Goal: Information Seeking & Learning: Learn about a topic

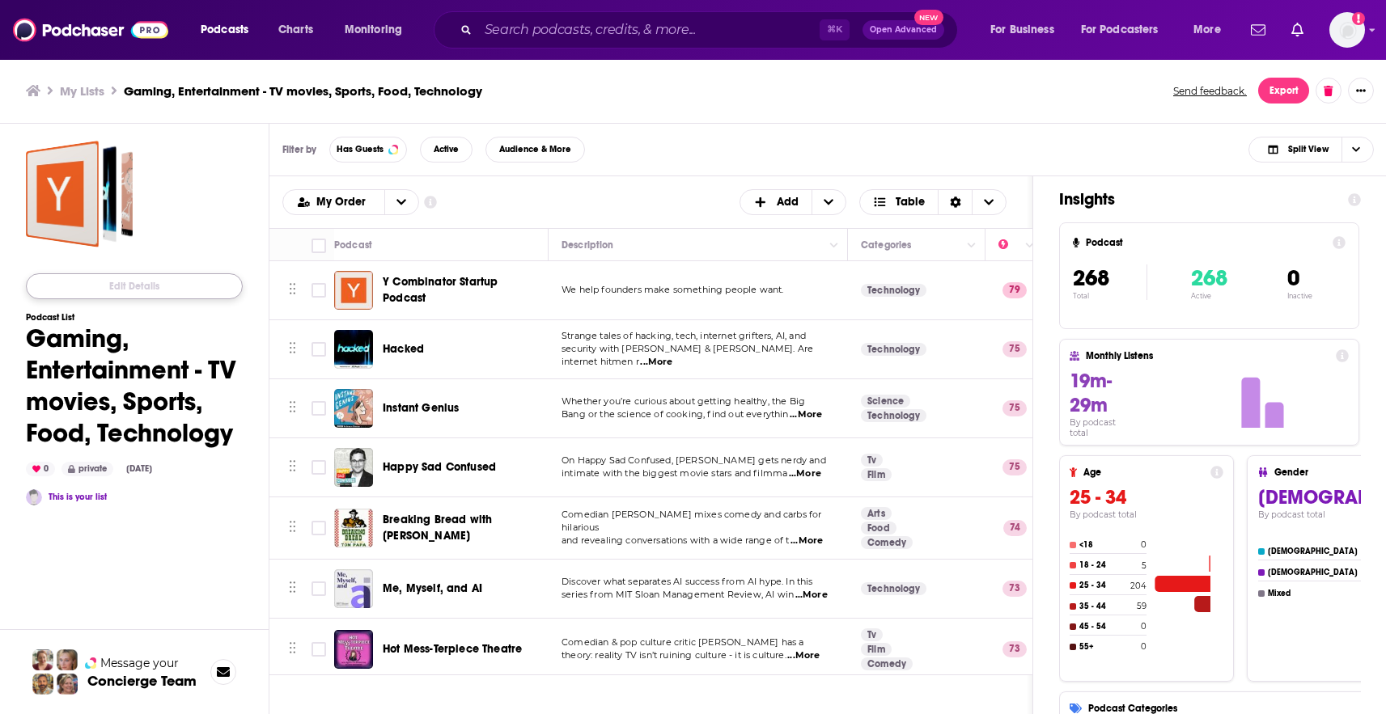
click at [148, 279] on button "Edit Details" at bounding box center [134, 286] width 217 height 26
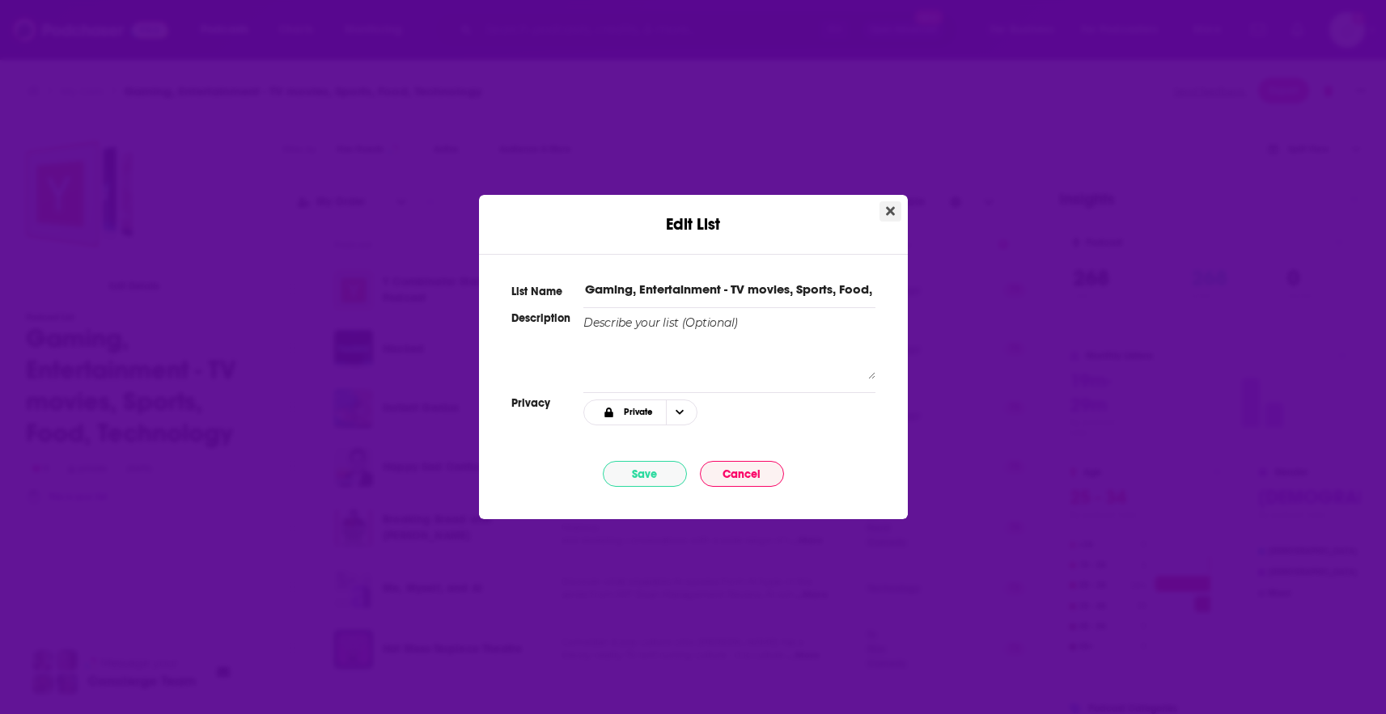
click at [886, 206] on icon "Close" at bounding box center [890, 211] width 9 height 13
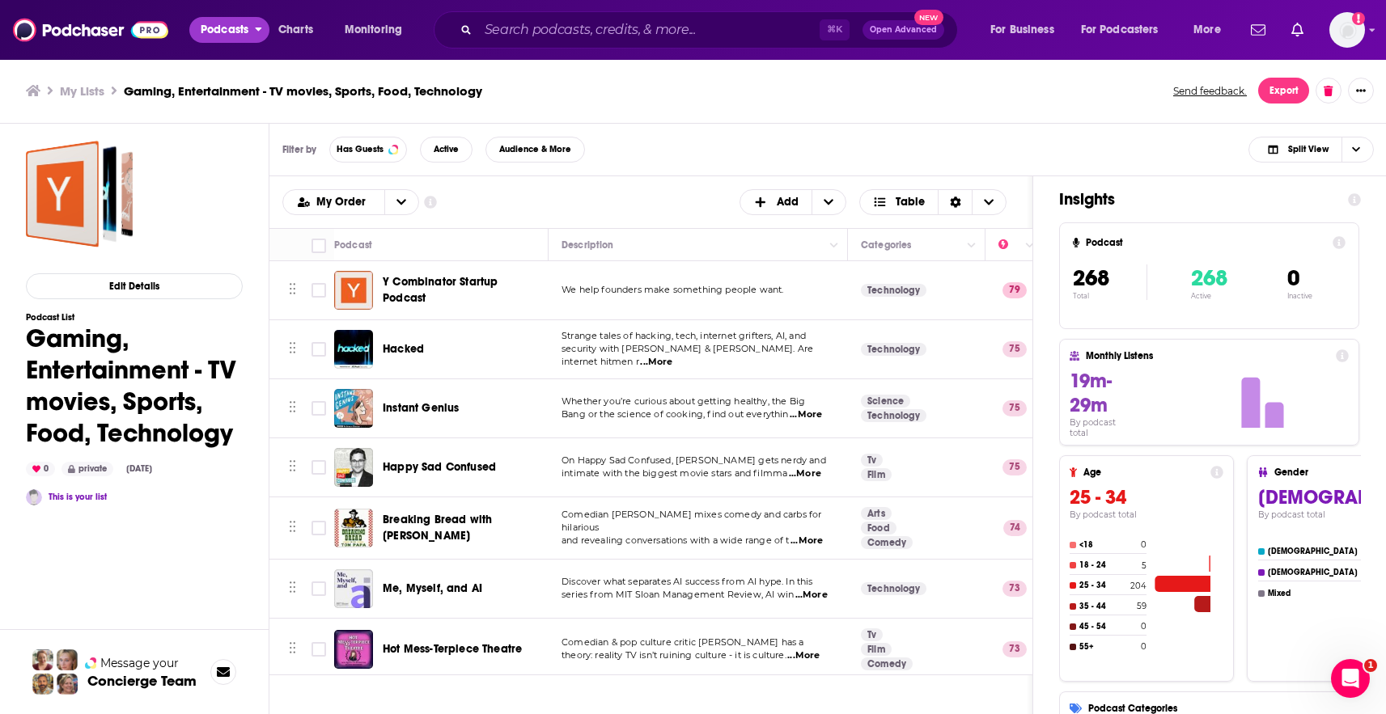
click at [221, 36] on span "Podcasts" at bounding box center [225, 30] width 48 height 23
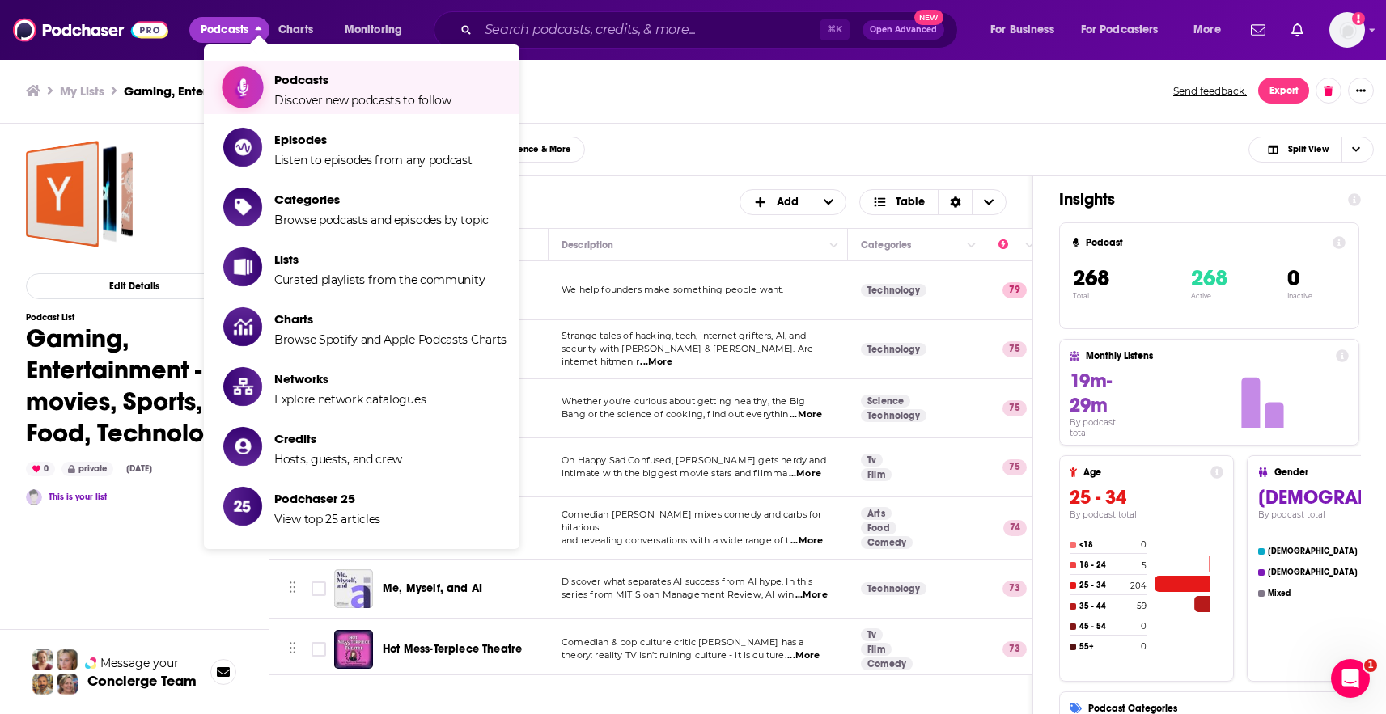
click at [289, 83] on span "Podcasts" at bounding box center [362, 79] width 177 height 15
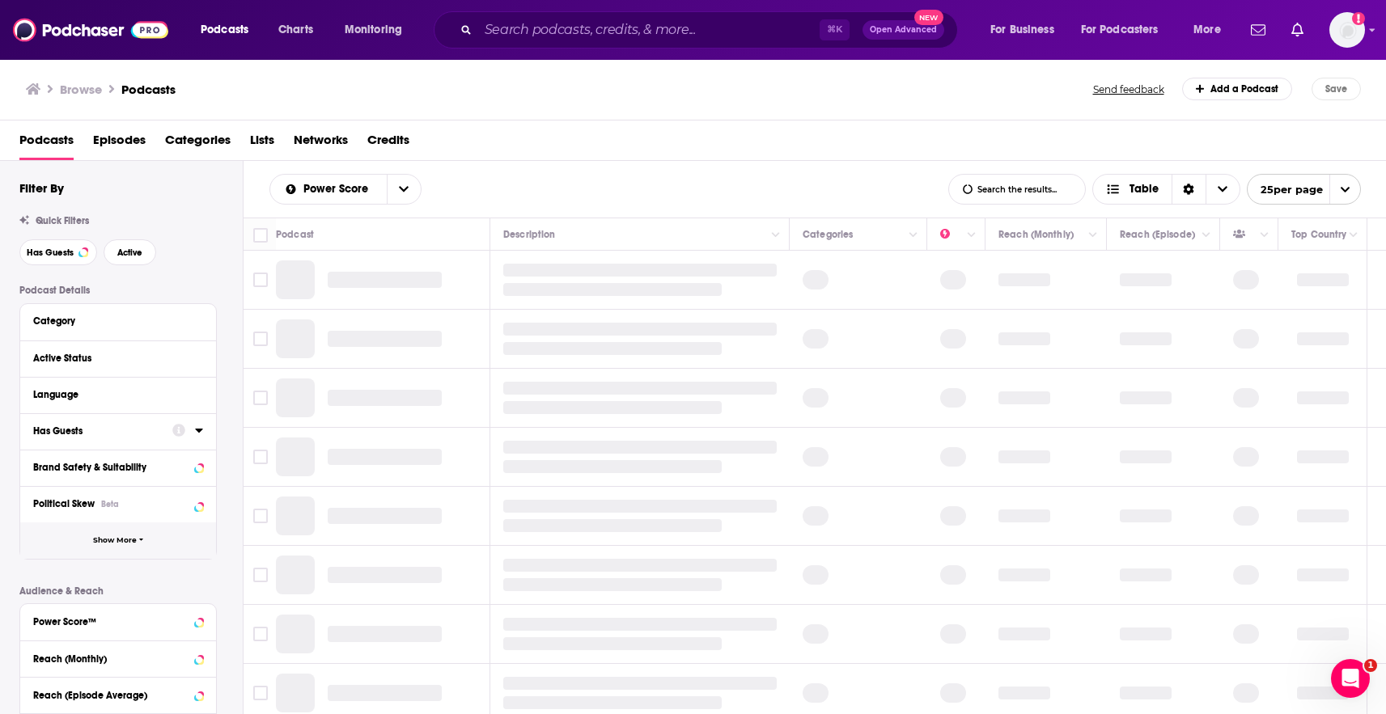
click at [151, 536] on button "Show More" at bounding box center [118, 541] width 196 height 36
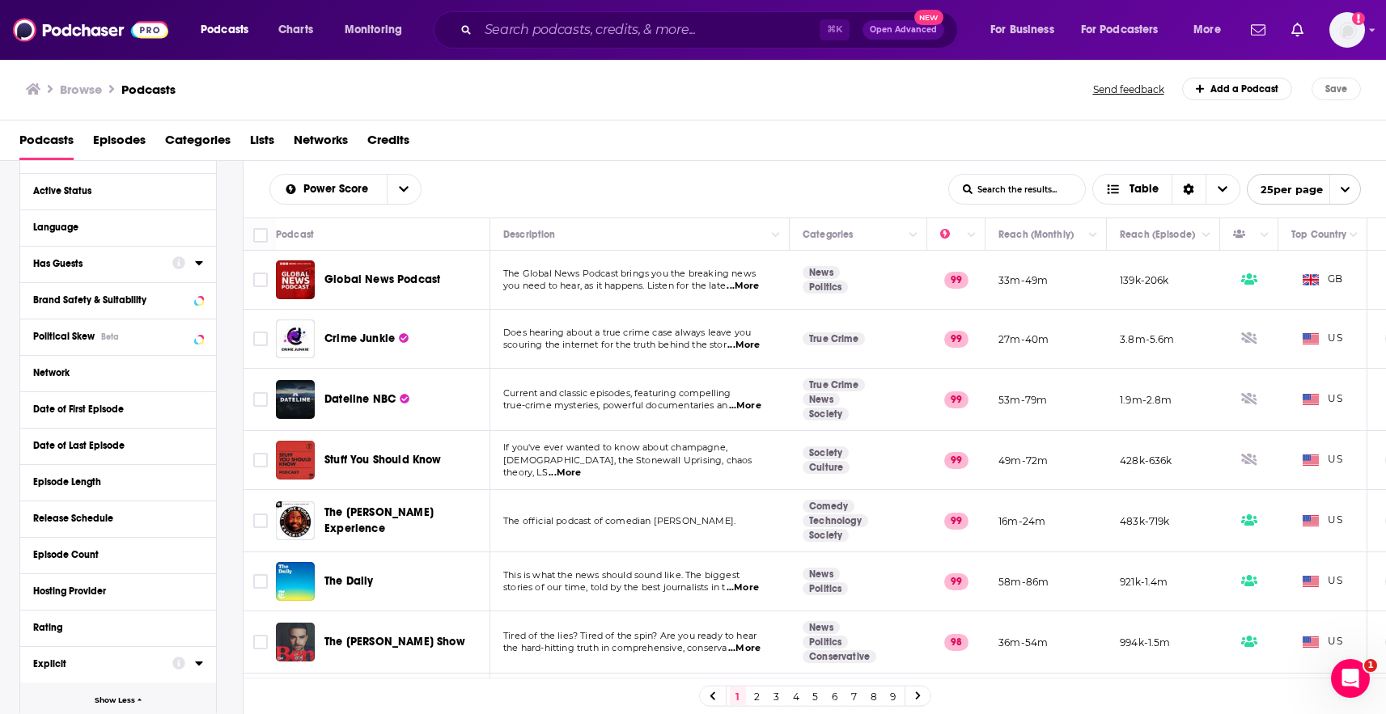
scroll to position [290, 0]
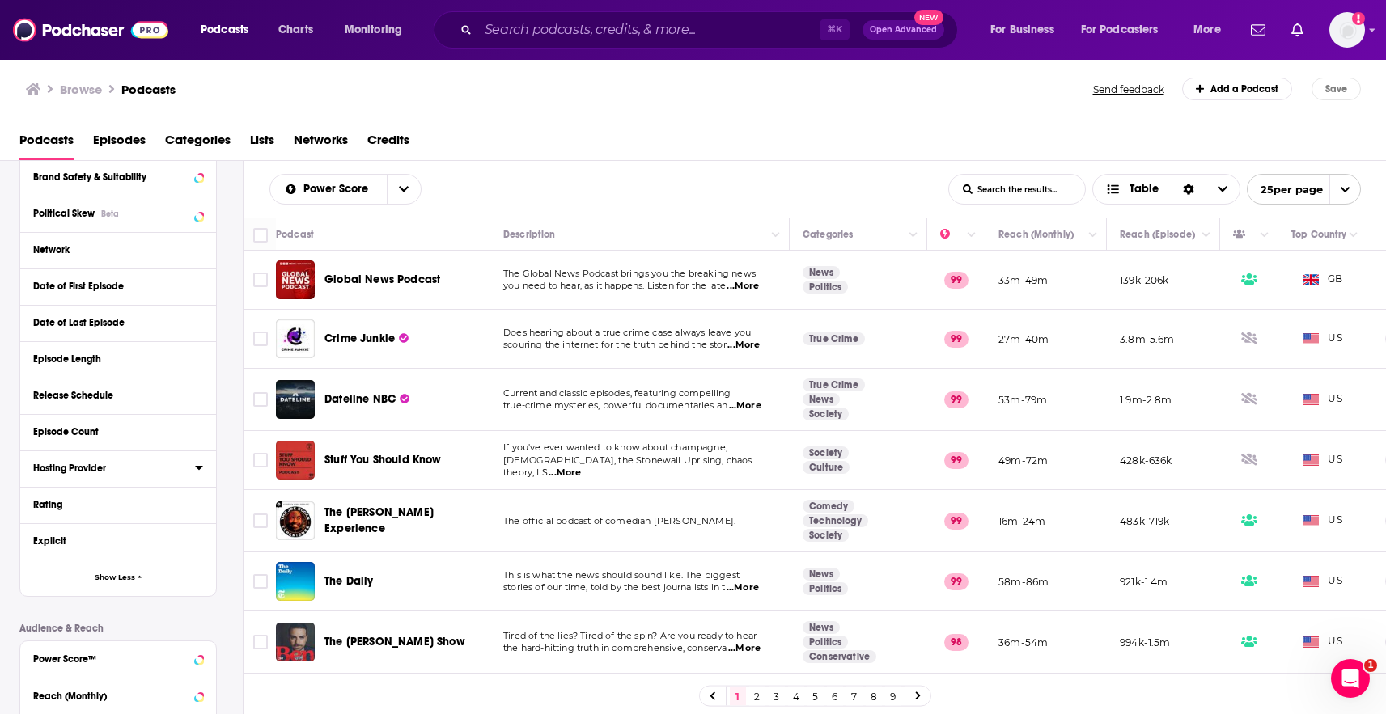
click at [101, 471] on div "Hosting Provider" at bounding box center [108, 468] width 151 height 11
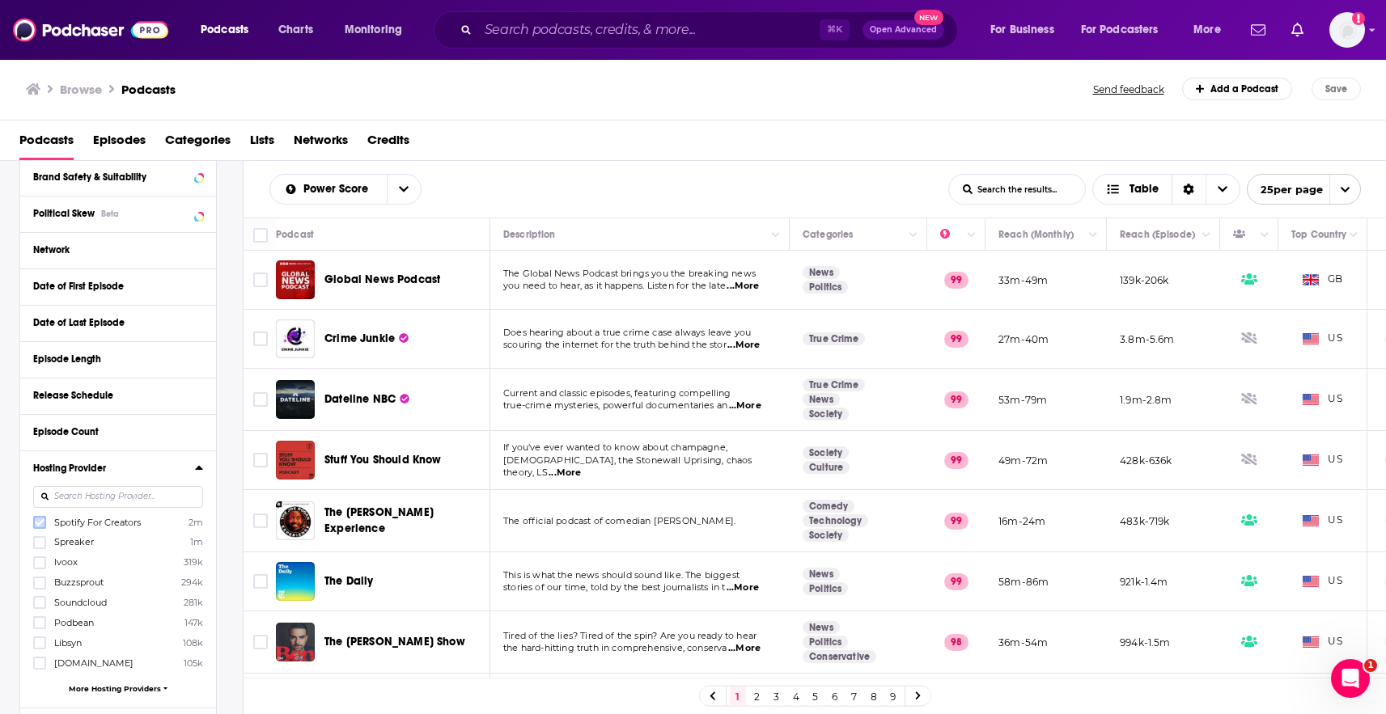
click at [44, 525] on label at bounding box center [39, 522] width 13 height 13
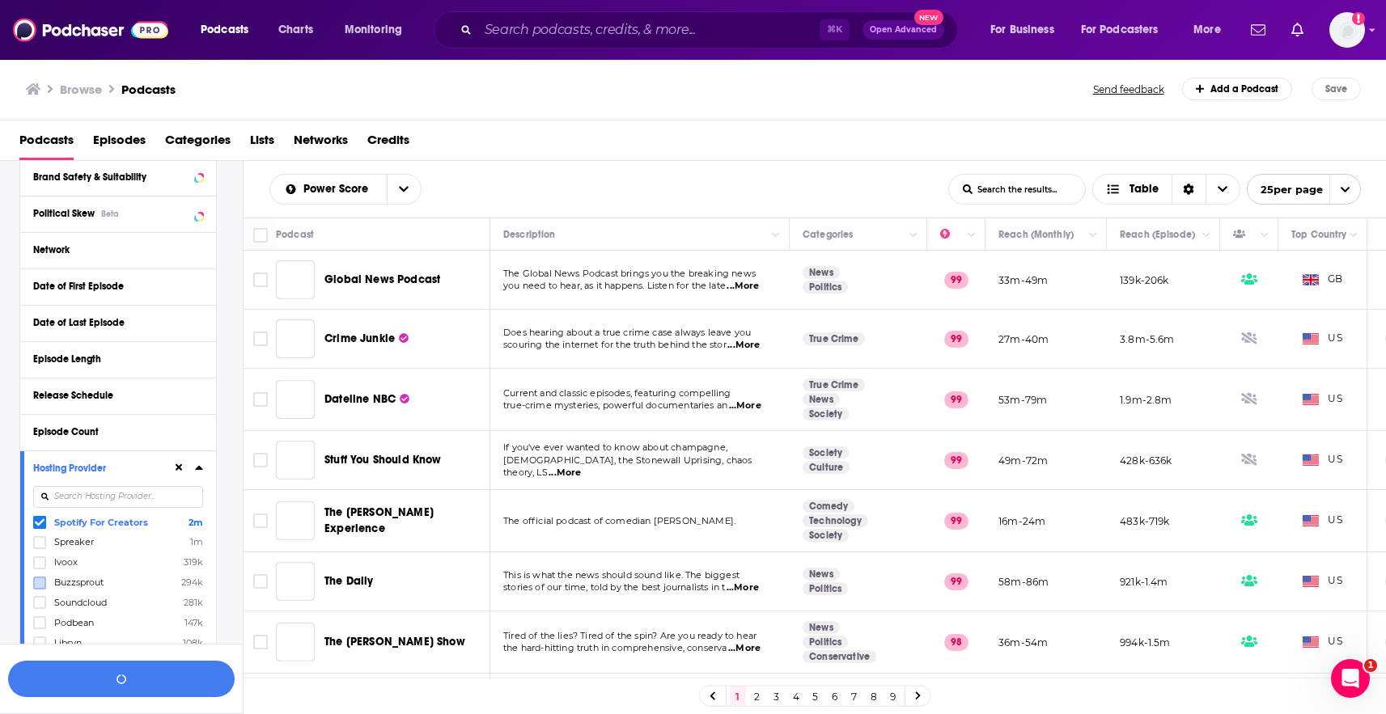
scroll to position [330, 0]
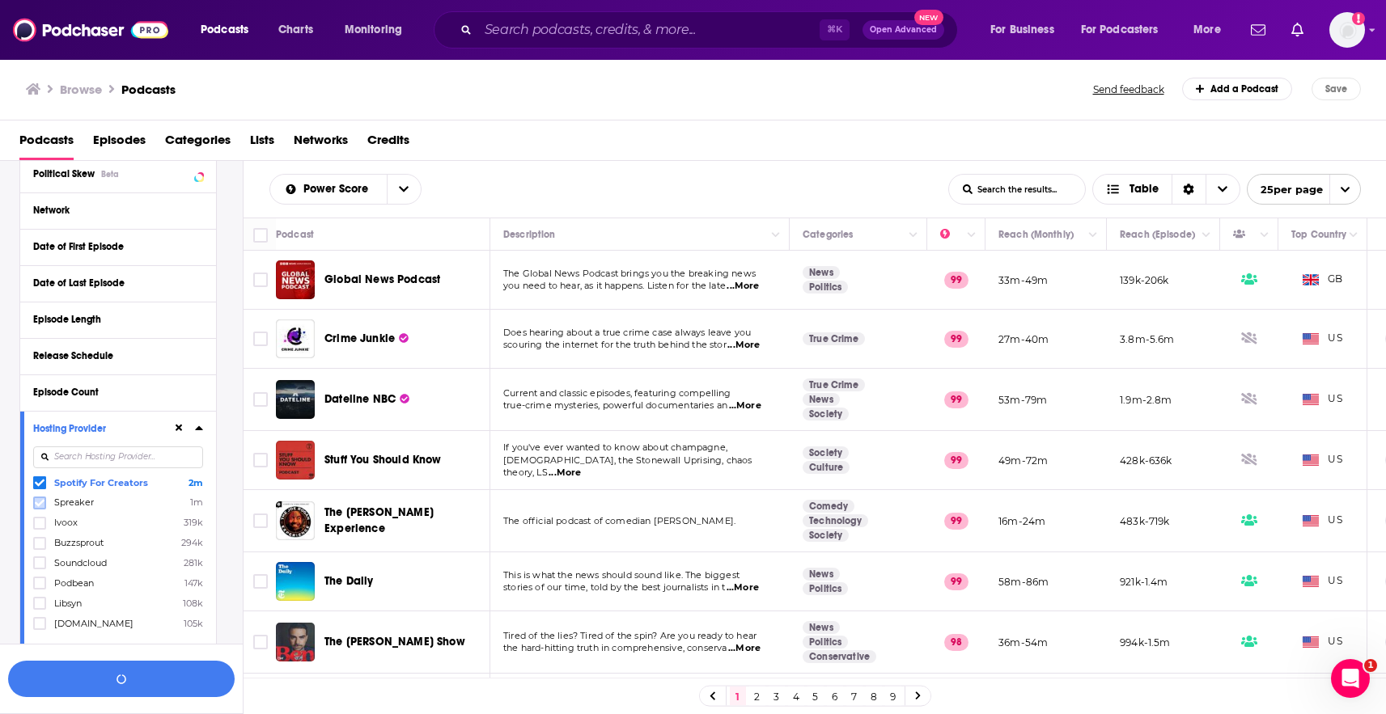
click at [44, 503] on icon at bounding box center [40, 503] width 10 height 10
click at [38, 522] on icon at bounding box center [40, 524] width 10 height 10
click at [39, 543] on icon at bounding box center [40, 544] width 10 height 10
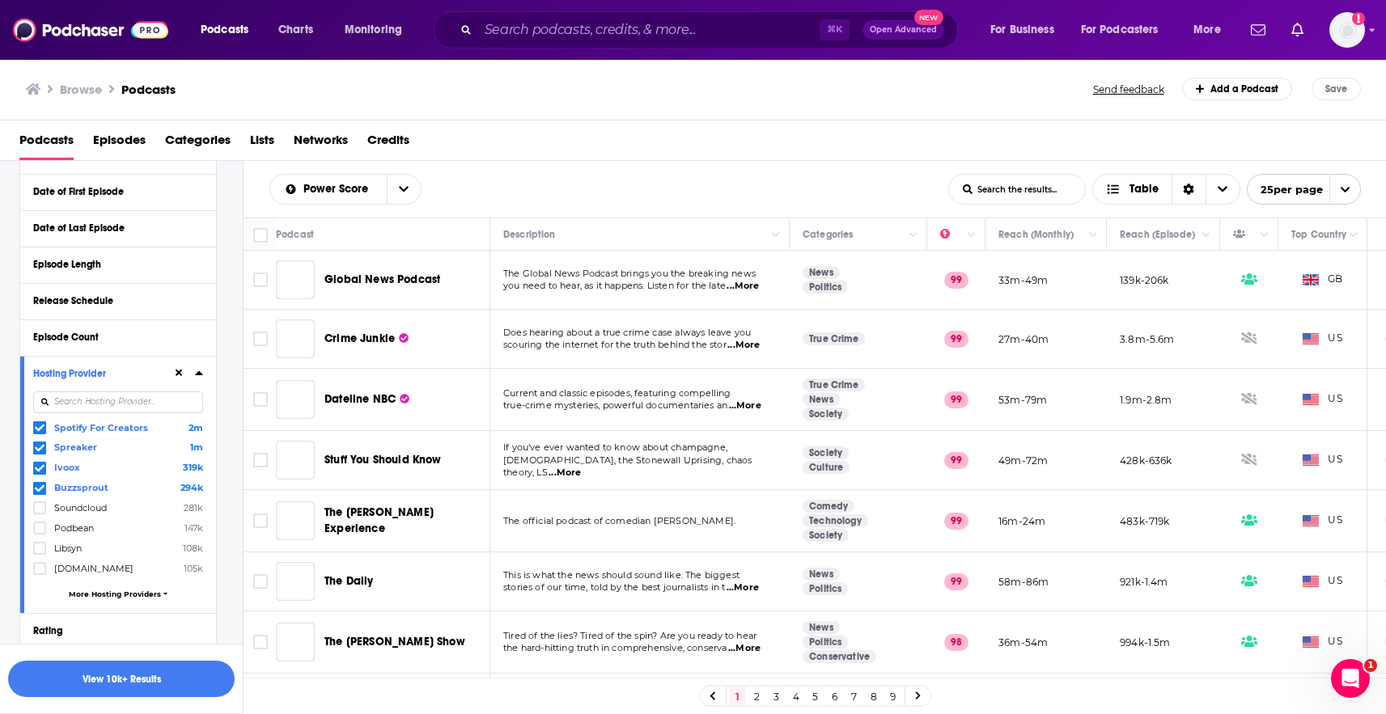
scroll to position [420, 0]
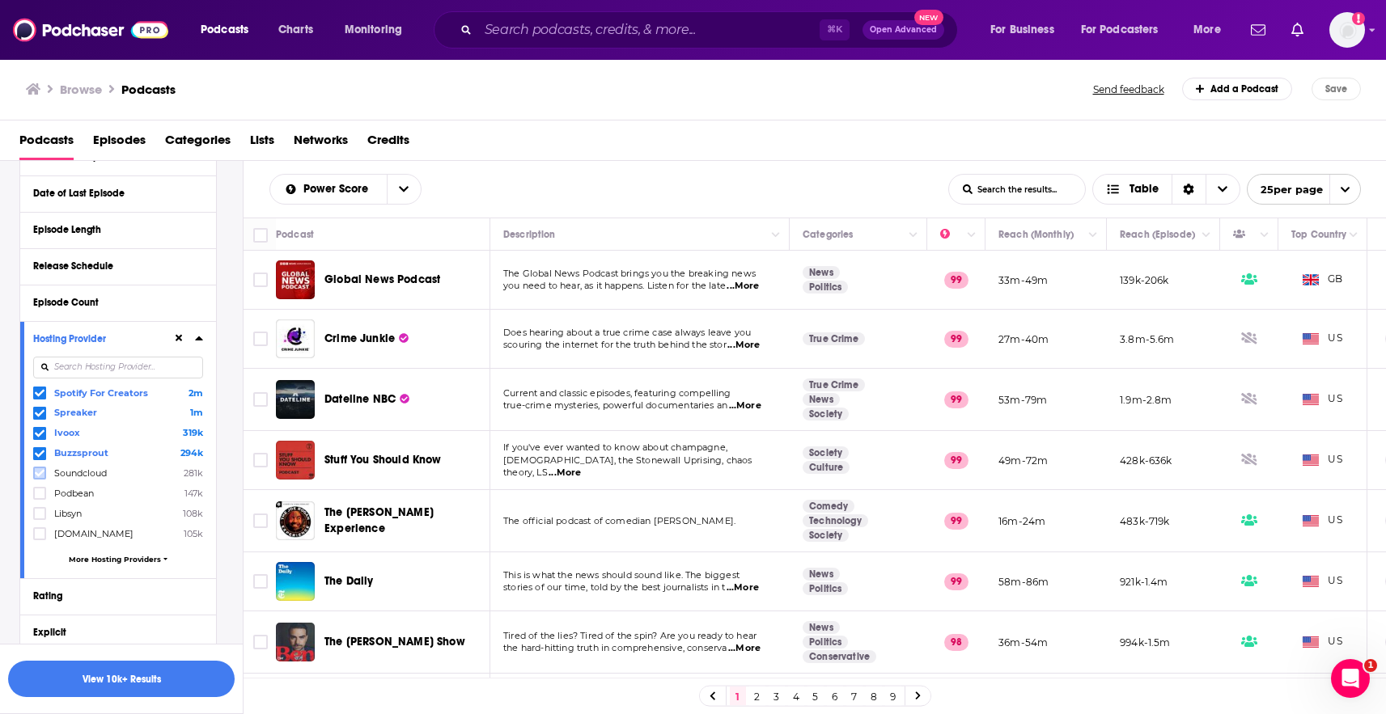
click at [42, 476] on icon at bounding box center [40, 473] width 10 height 10
click at [39, 496] on icon at bounding box center [40, 494] width 10 height 10
click at [38, 515] on icon at bounding box center [40, 513] width 10 height 7
click at [40, 536] on label at bounding box center [39, 533] width 13 height 13
click at [100, 557] on span "More Hosting Providers" at bounding box center [115, 557] width 92 height 9
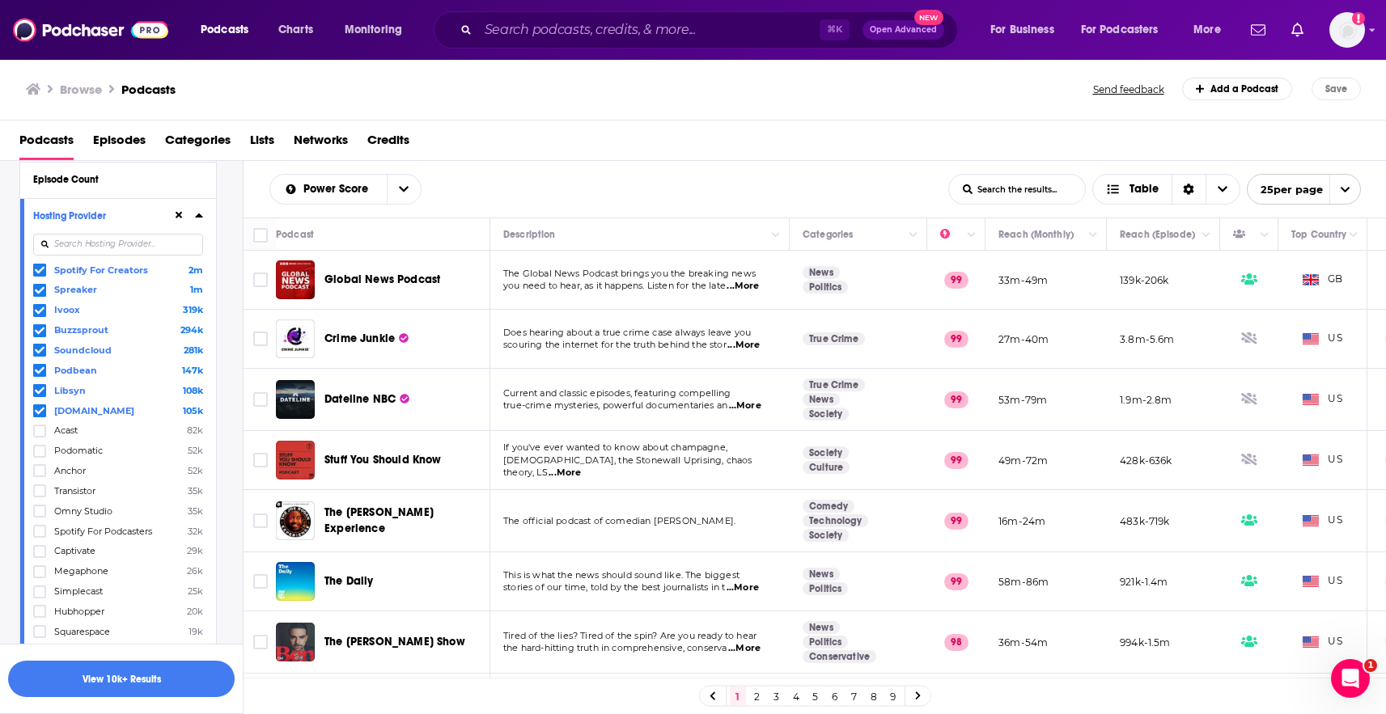
scroll to position [549, 0]
drag, startPoint x: 43, startPoint y: 426, endPoint x: 42, endPoint y: 436, distance: 10.5
click at [43, 426] on icon at bounding box center [40, 425] width 10 height 10
click at [40, 447] on icon at bounding box center [40, 445] width 10 height 10
drag, startPoint x: 42, startPoint y: 455, endPoint x: 41, endPoint y: 474, distance: 19.4
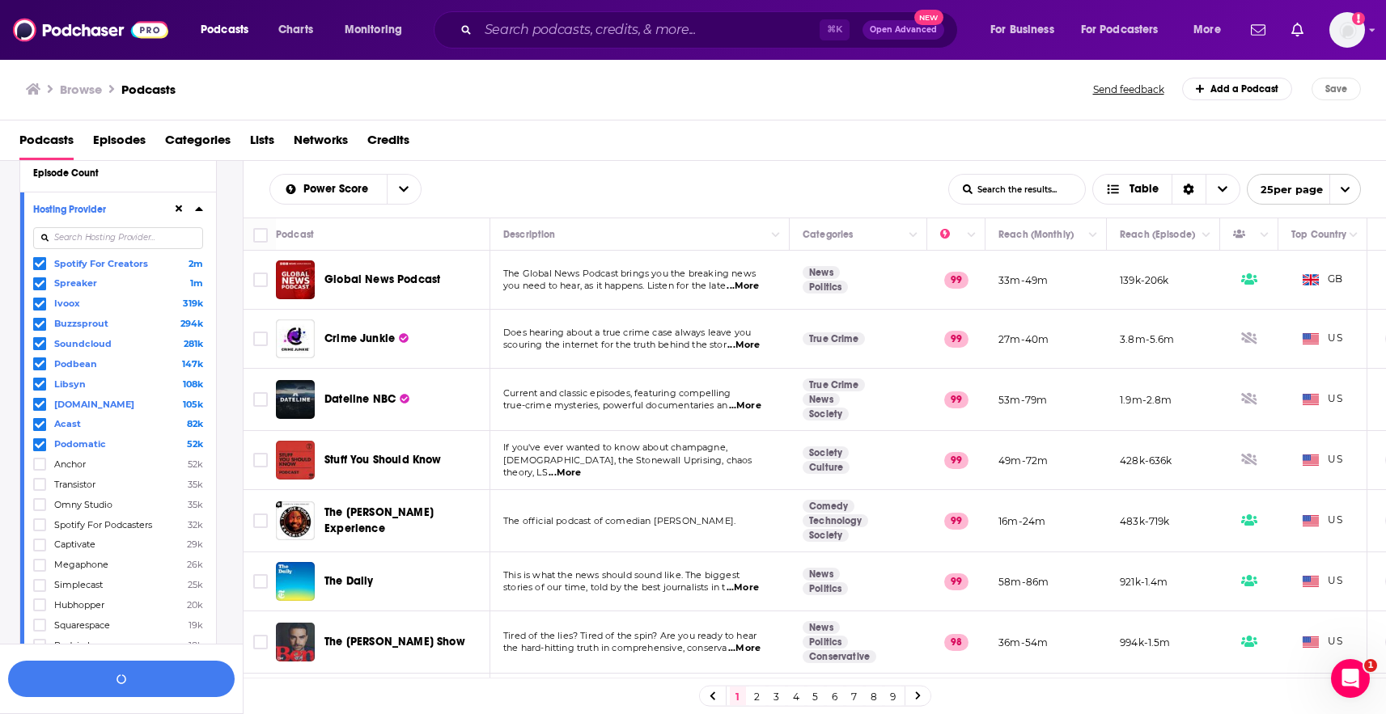
click at [42, 465] on icon at bounding box center [40, 465] width 10 height 10
click at [41, 482] on icon at bounding box center [40, 485] width 10 height 10
click at [41, 502] on icon at bounding box center [40, 505] width 10 height 7
click at [40, 523] on icon at bounding box center [40, 525] width 10 height 10
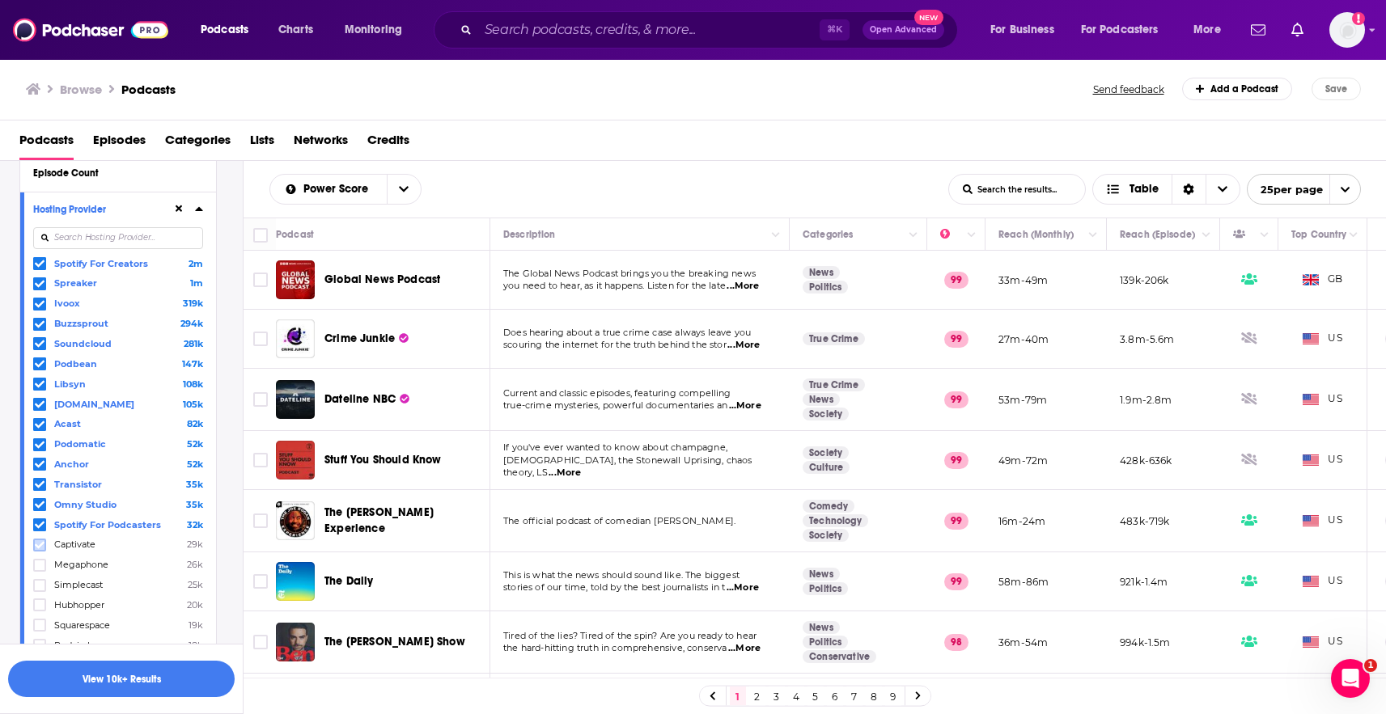
click at [39, 542] on icon at bounding box center [40, 544] width 10 height 7
click at [36, 582] on label at bounding box center [39, 588] width 13 height 13
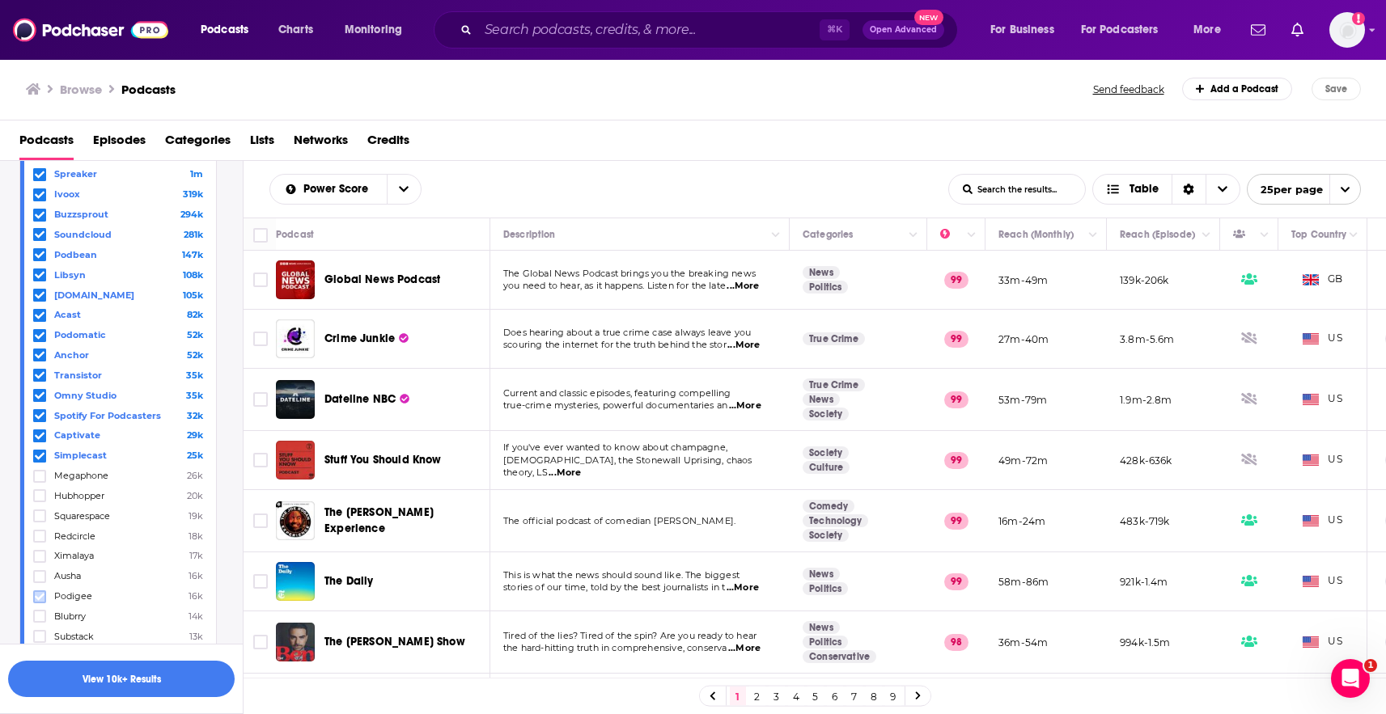
scroll to position [665, 0]
click at [40, 486] on icon at bounding box center [40, 489] width 10 height 7
click at [39, 506] on icon at bounding box center [40, 509] width 10 height 7
click at [37, 525] on icon at bounding box center [40, 530] width 10 height 10
click at [38, 545] on icon at bounding box center [40, 550] width 10 height 10
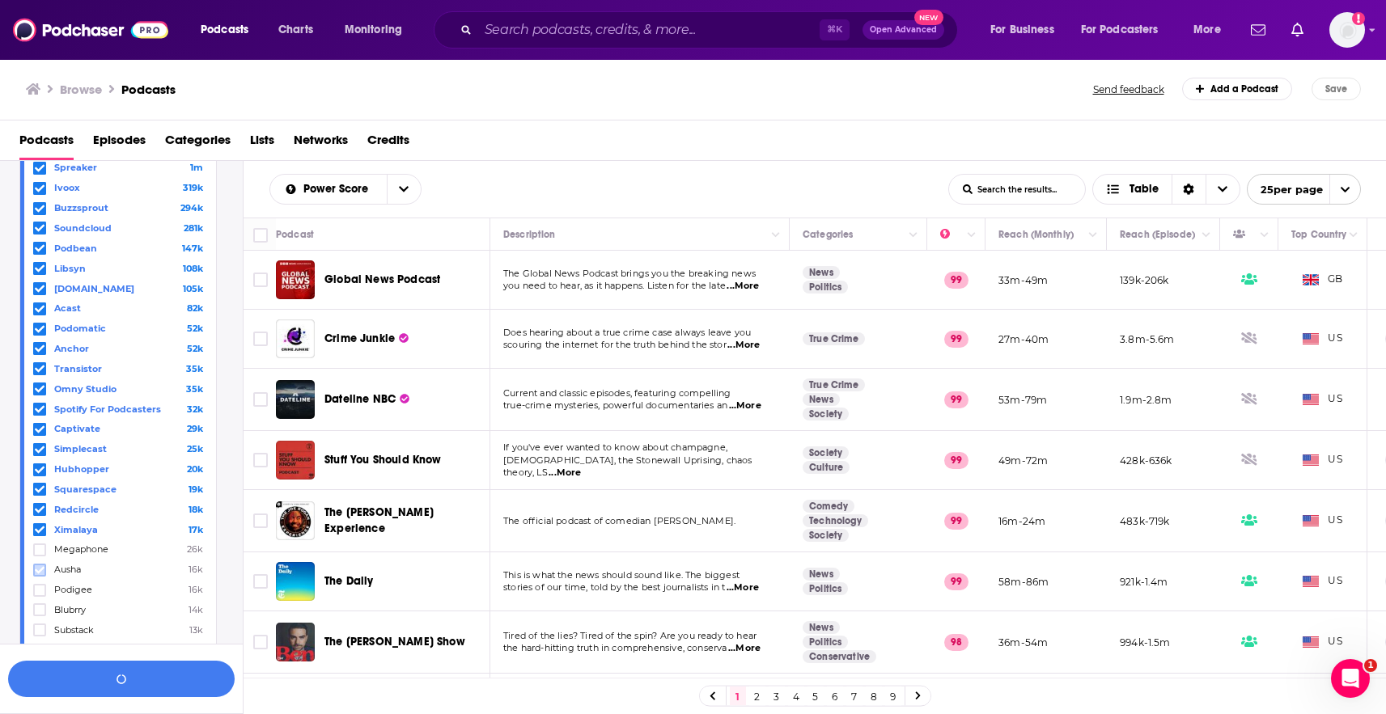
click at [37, 568] on label at bounding box center [39, 570] width 13 height 13
click at [43, 586] on icon at bounding box center [40, 591] width 10 height 10
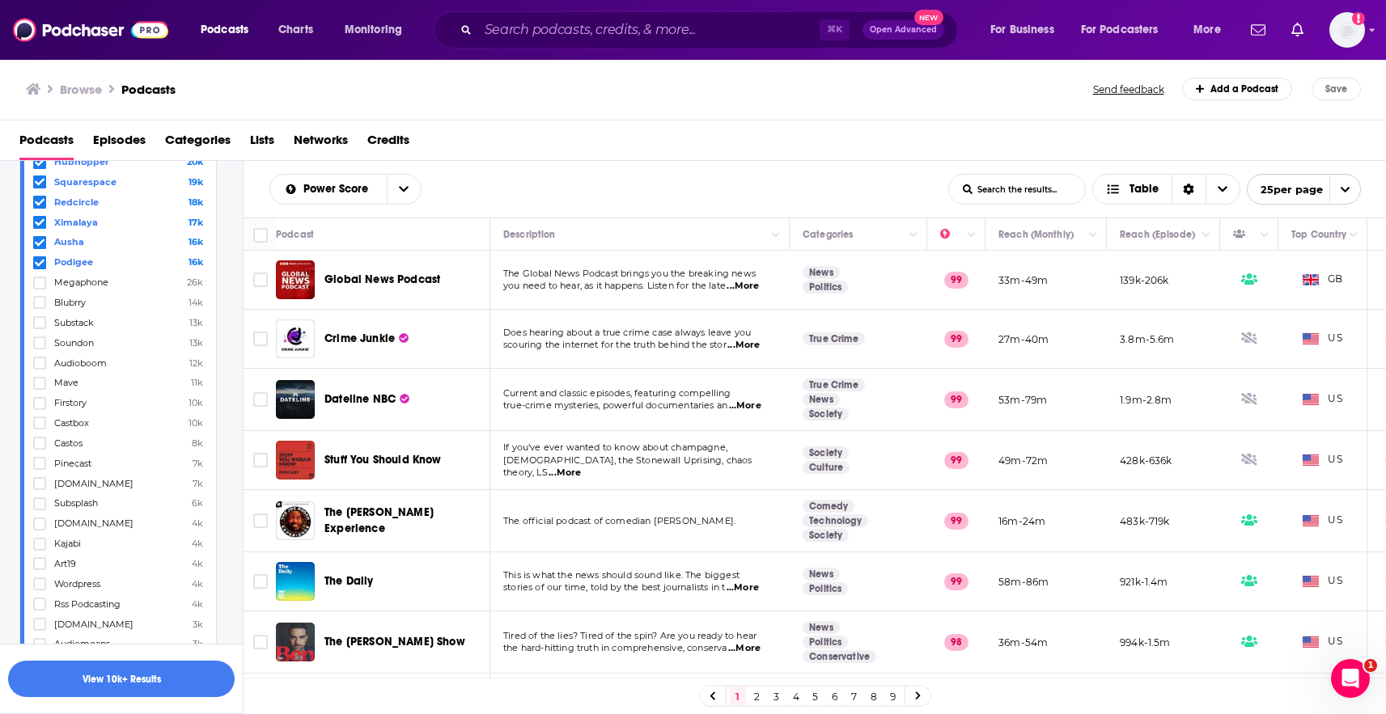
scroll to position [977, 0]
click at [37, 556] on icon at bounding box center [40, 559] width 10 height 7
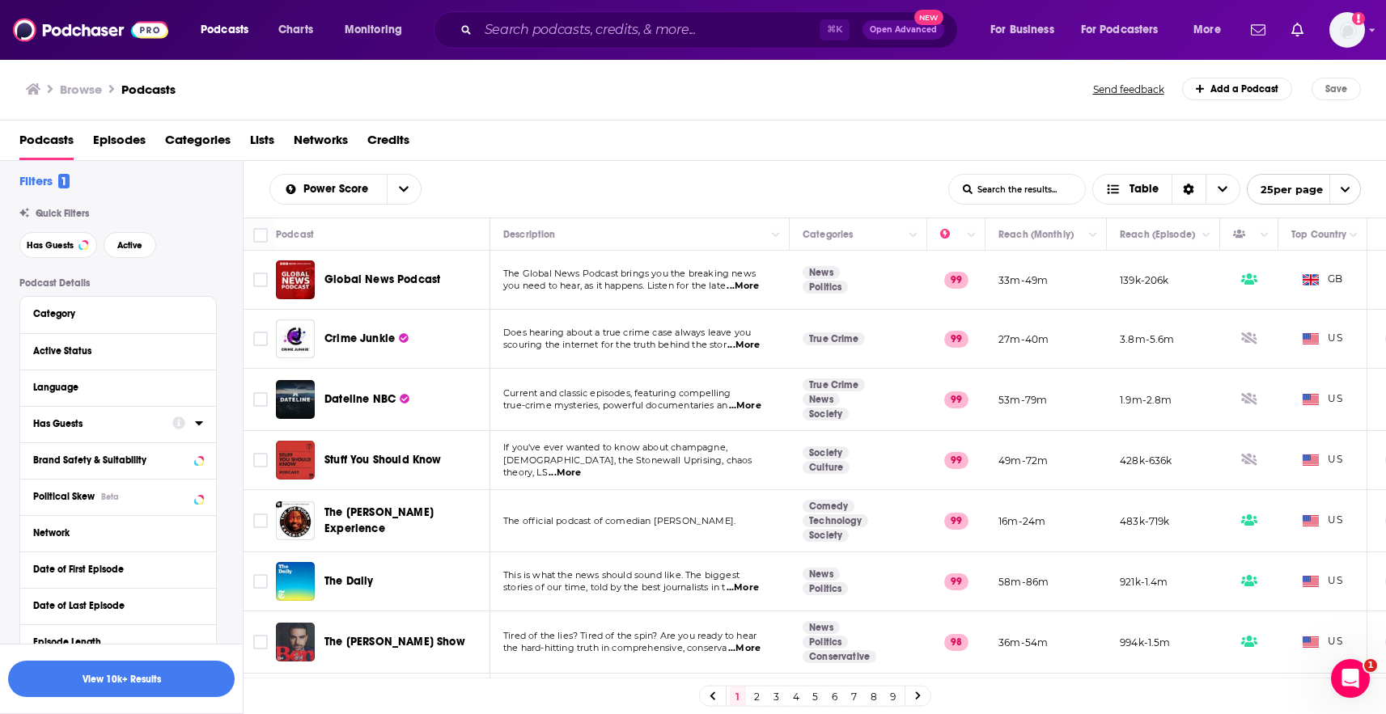
scroll to position [0, 0]
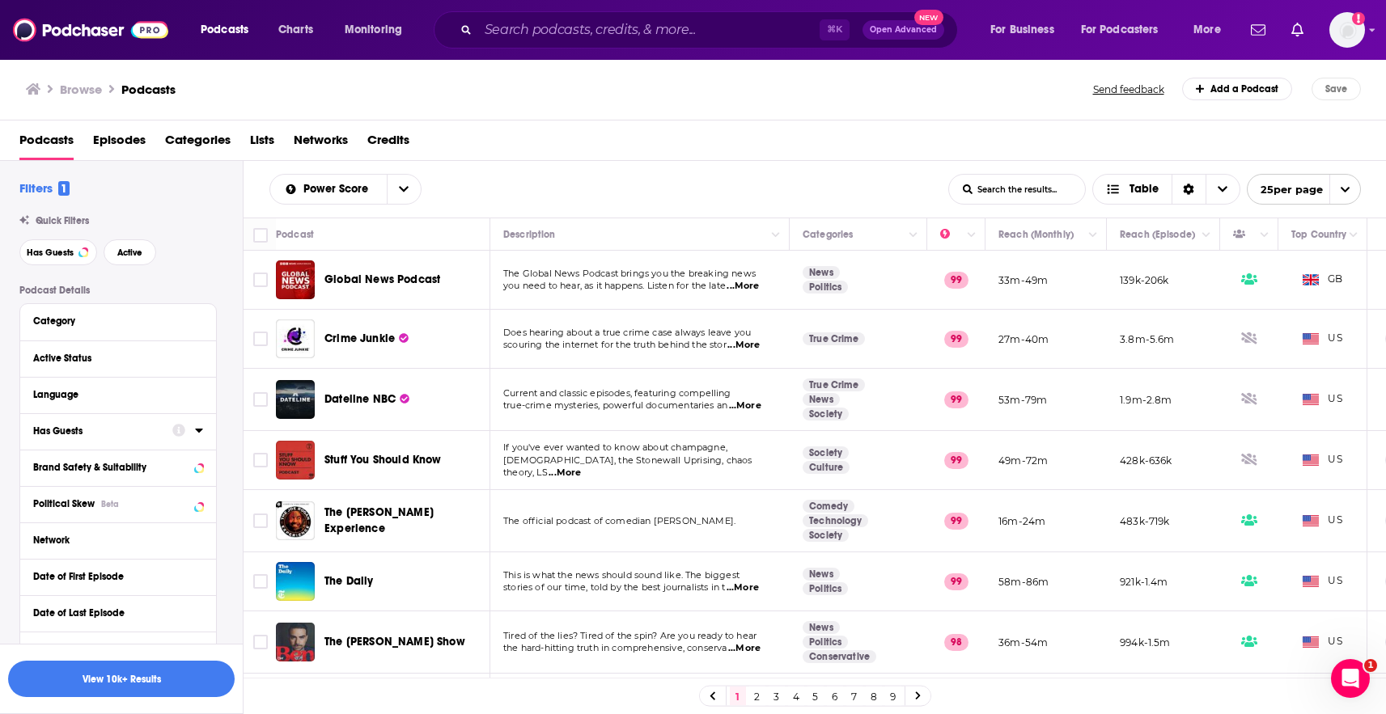
click at [93, 333] on div "Category" at bounding box center [118, 322] width 196 height 36
click at [87, 324] on div "Category" at bounding box center [108, 321] width 151 height 11
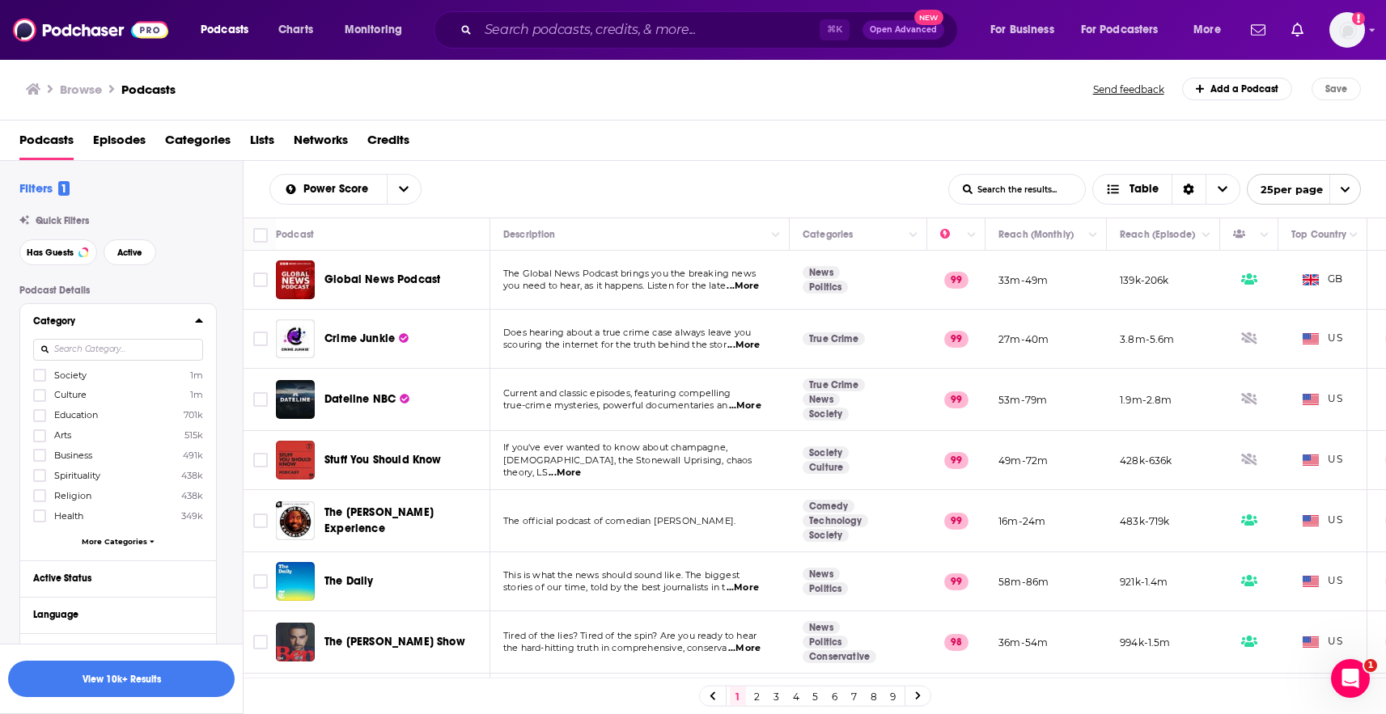
click at [83, 348] on input at bounding box center [118, 350] width 170 height 22
type input "gamin"
click at [37, 375] on icon at bounding box center [40, 376] width 10 height 10
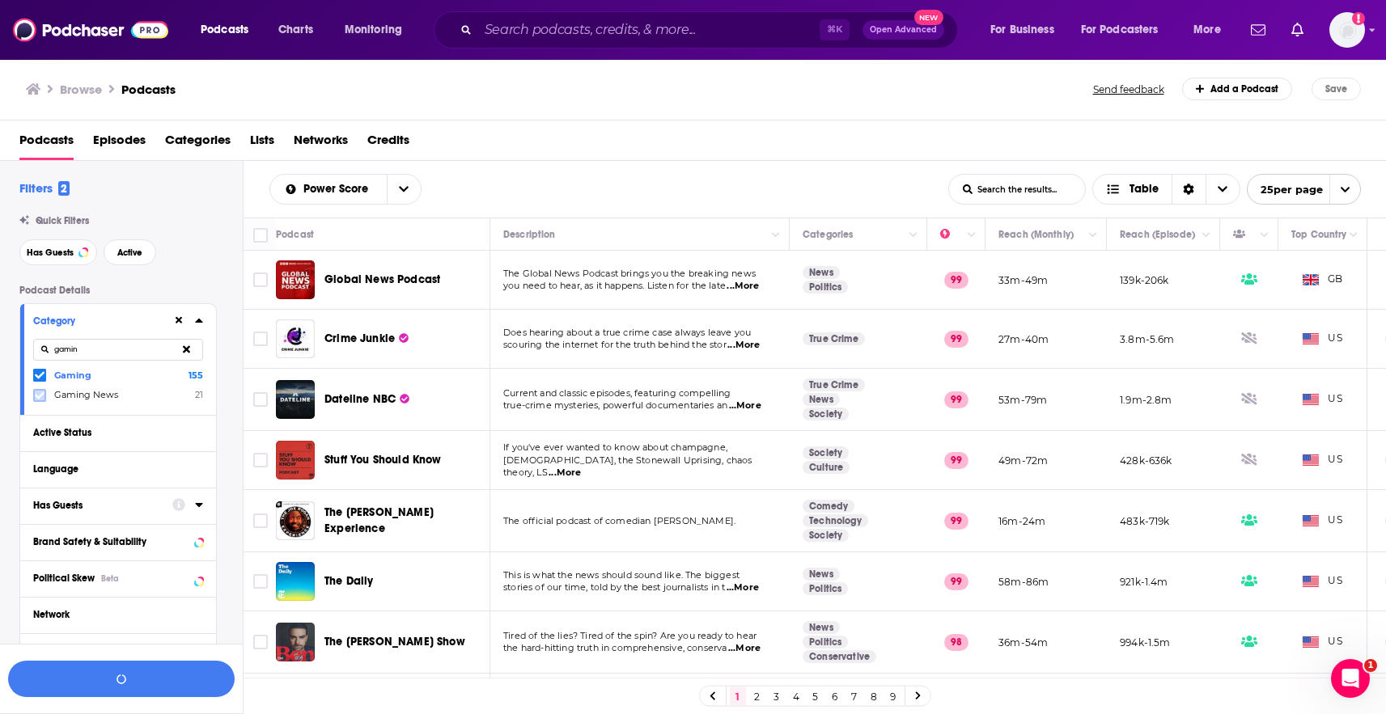
click at [40, 400] on icon at bounding box center [40, 396] width 10 height 10
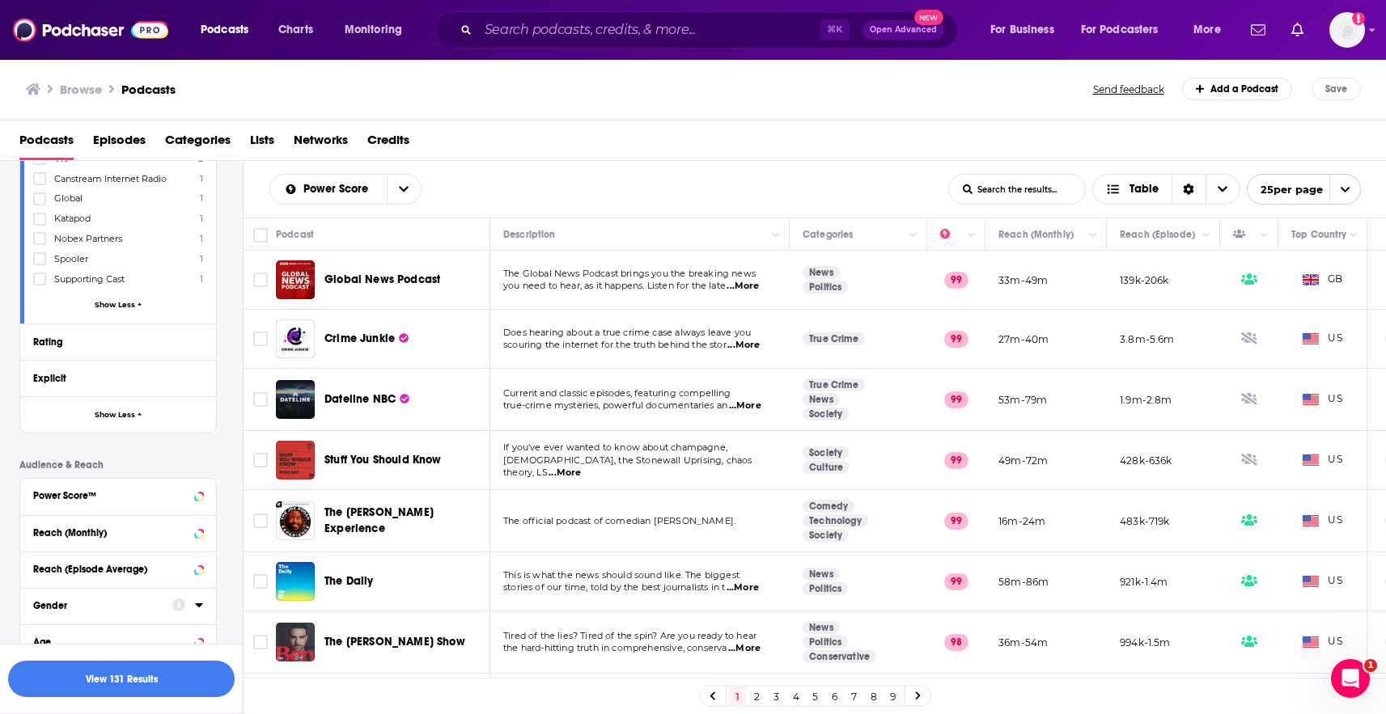
scroll to position [4488, 0]
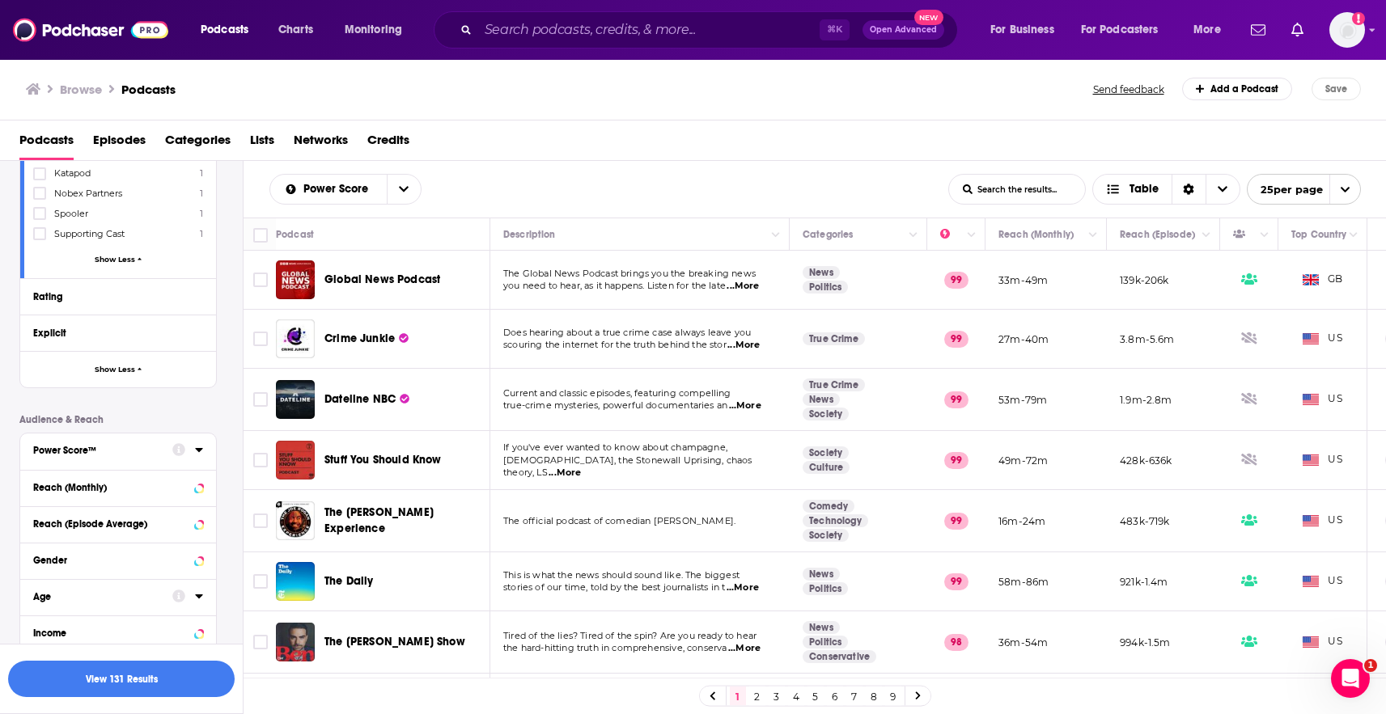
click at [132, 445] on div "Power Score™" at bounding box center [97, 450] width 129 height 11
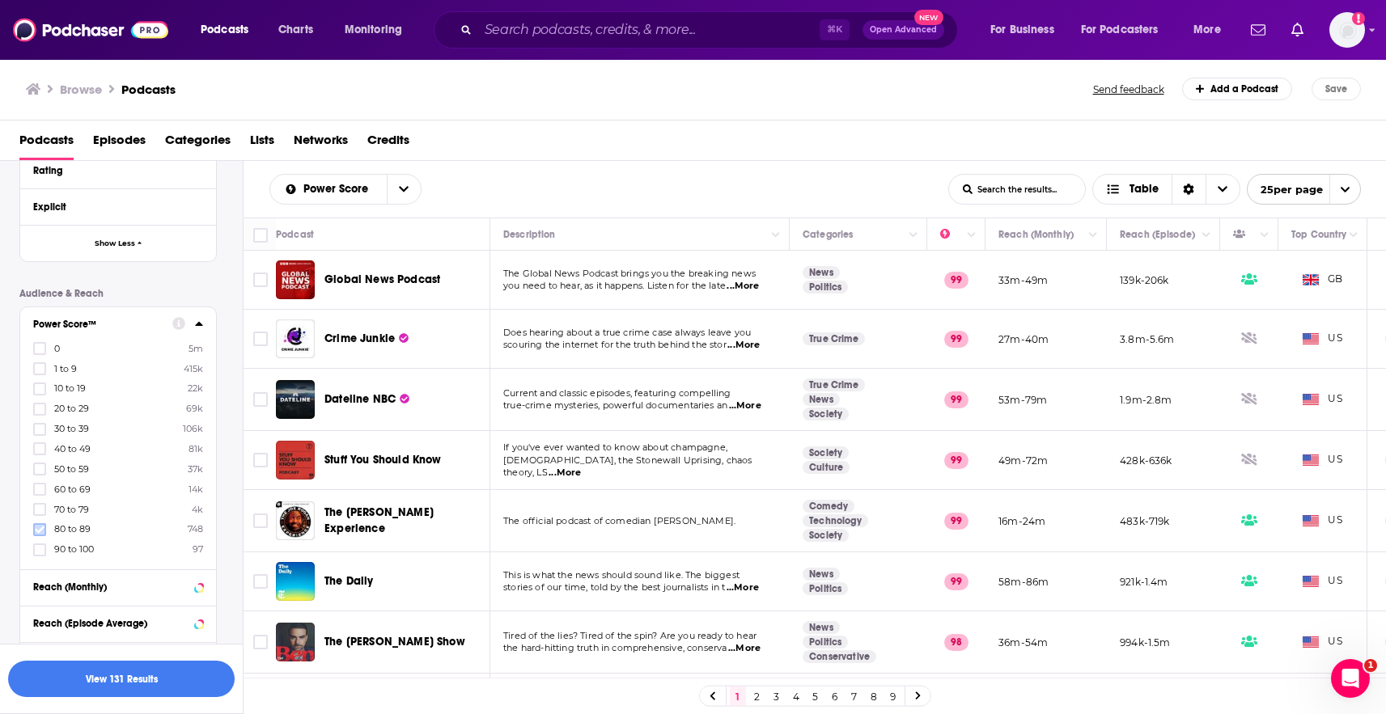
scroll to position [4631, 0]
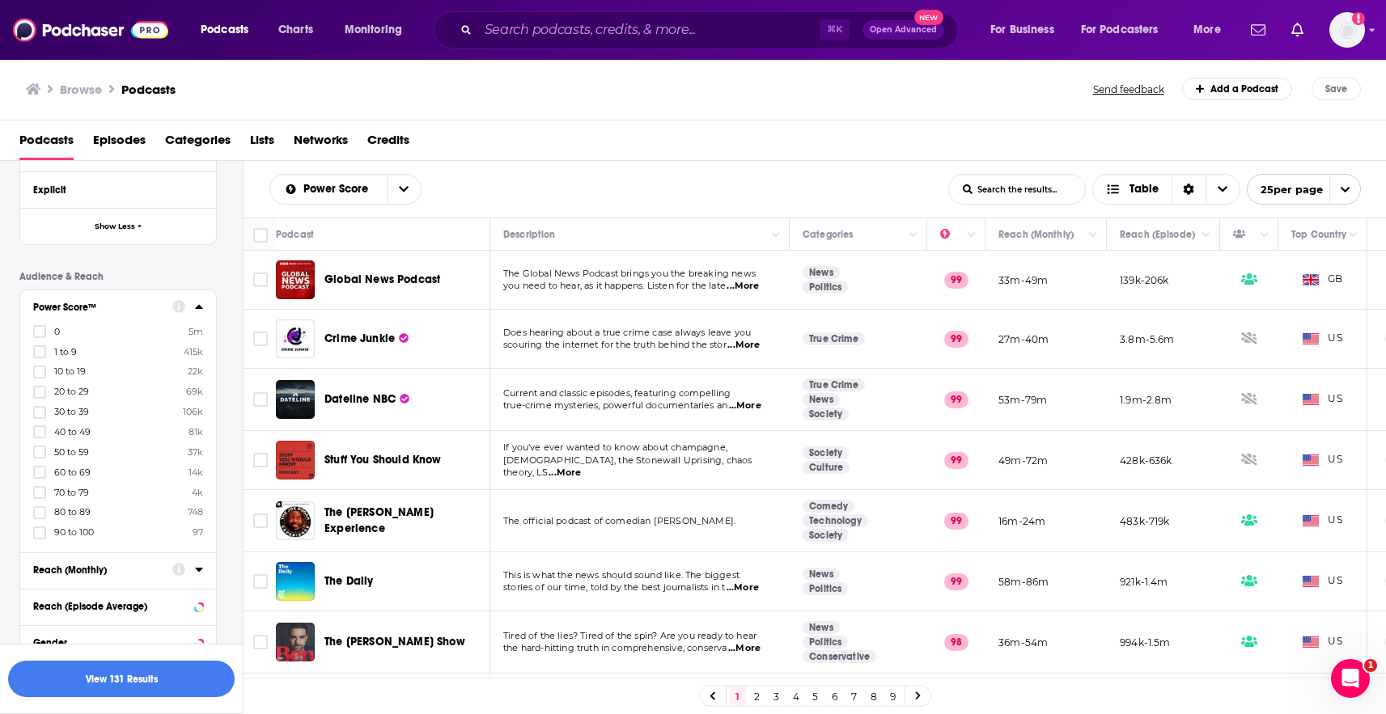
click at [114, 565] on div "Reach (Monthly)" at bounding box center [97, 570] width 129 height 11
click at [88, 587] on input "number" at bounding box center [73, 600] width 81 height 26
click at [150, 587] on input "number" at bounding box center [162, 600] width 81 height 26
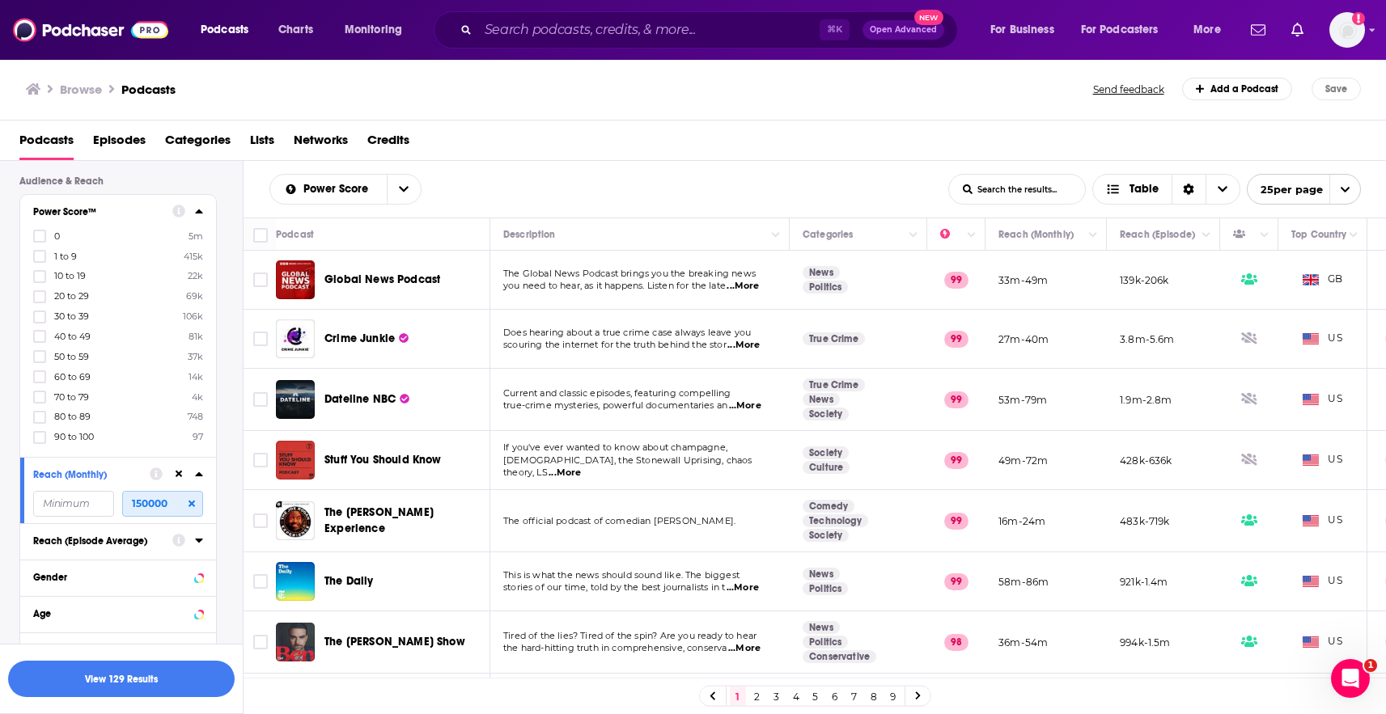
scroll to position [4741, 0]
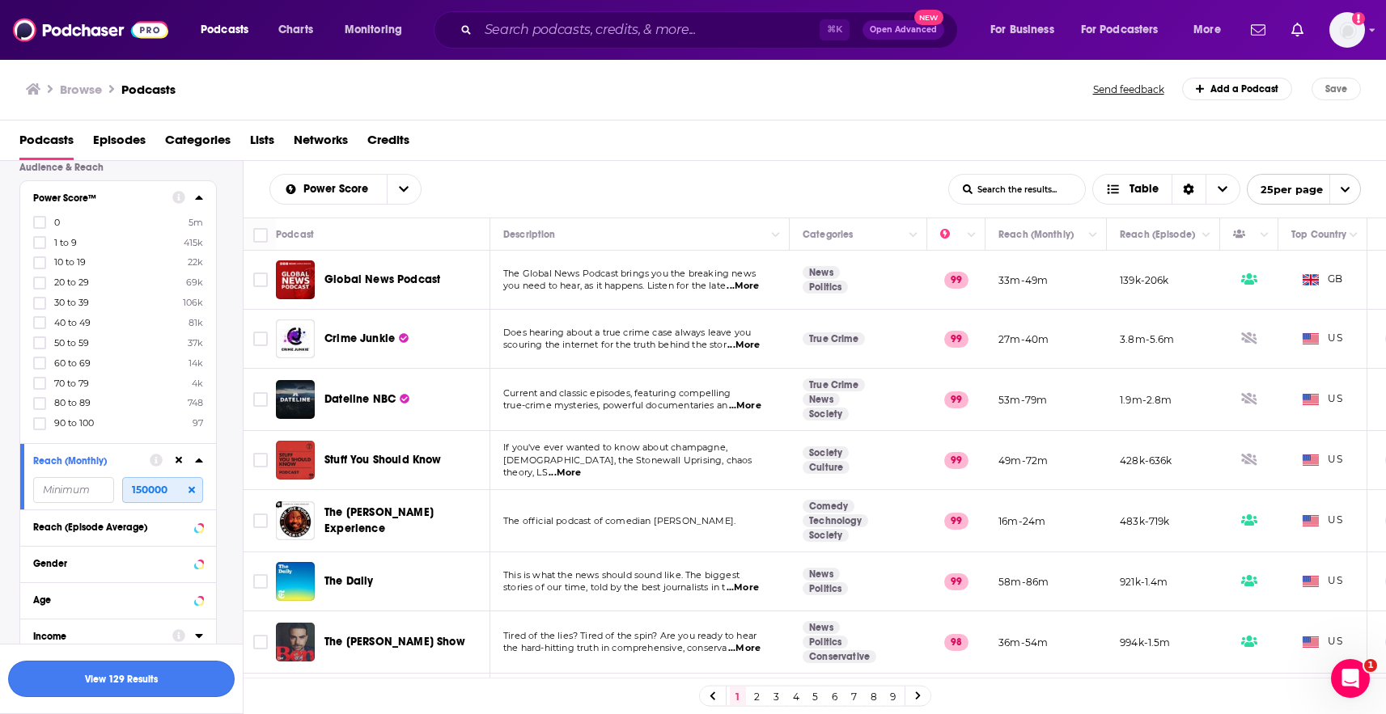
type input "150000"
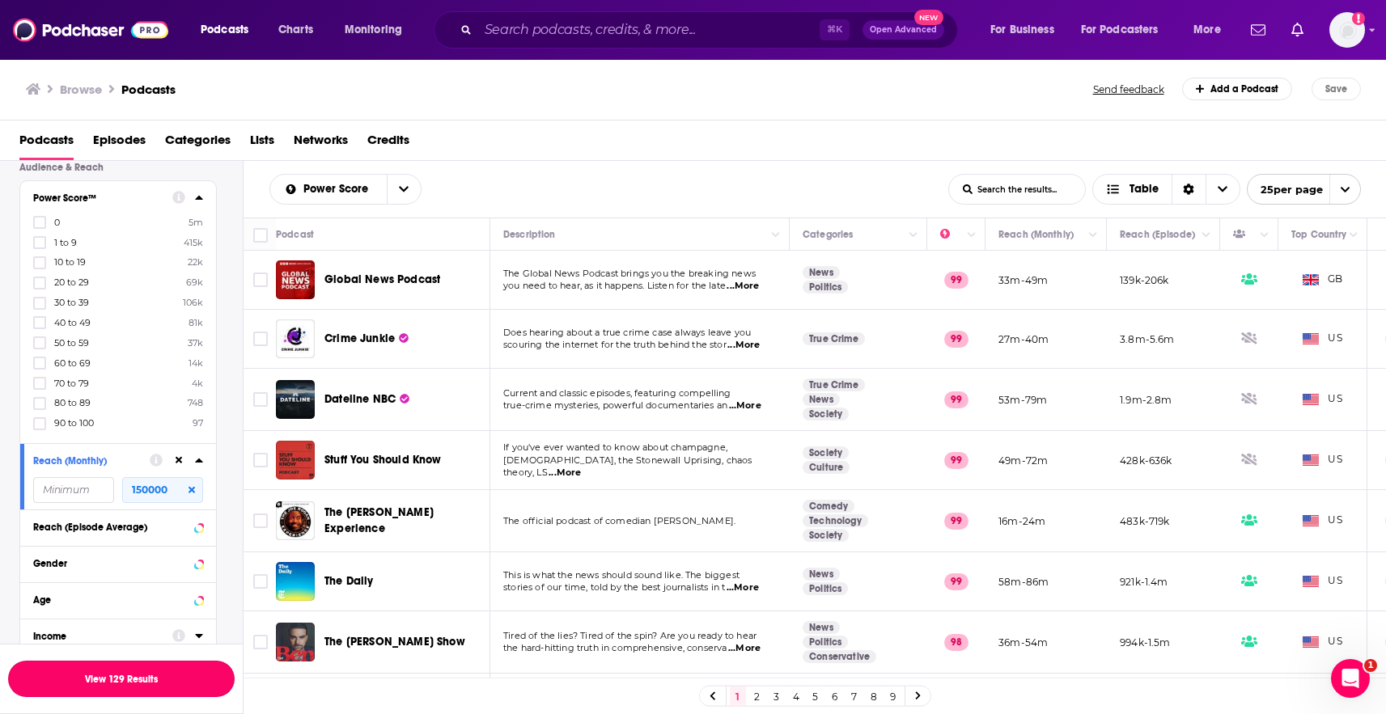
drag, startPoint x: 175, startPoint y: 671, endPoint x: 184, endPoint y: 654, distance: 19.9
click at [175, 671] on button "View 129 Results" at bounding box center [121, 679] width 227 height 36
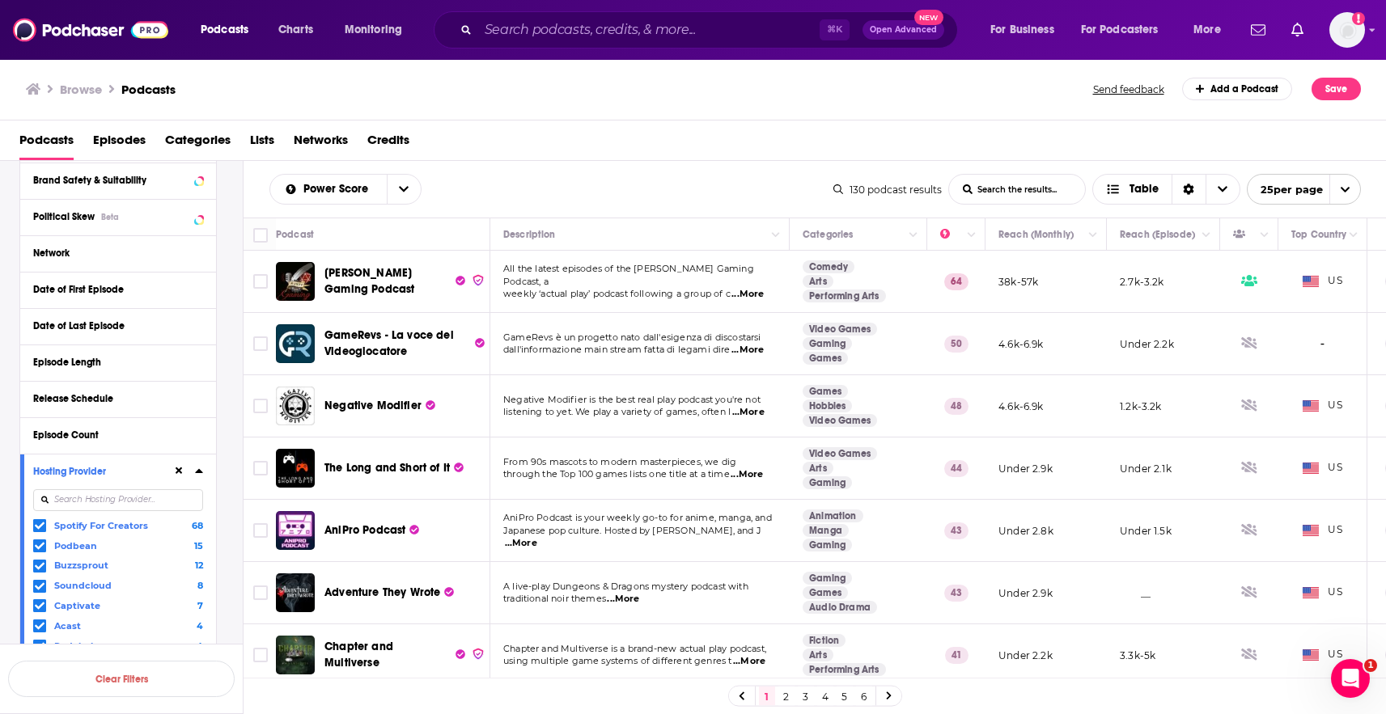
scroll to position [359, 0]
click at [123, 260] on div "Network" at bounding box center [97, 255] width 129 height 11
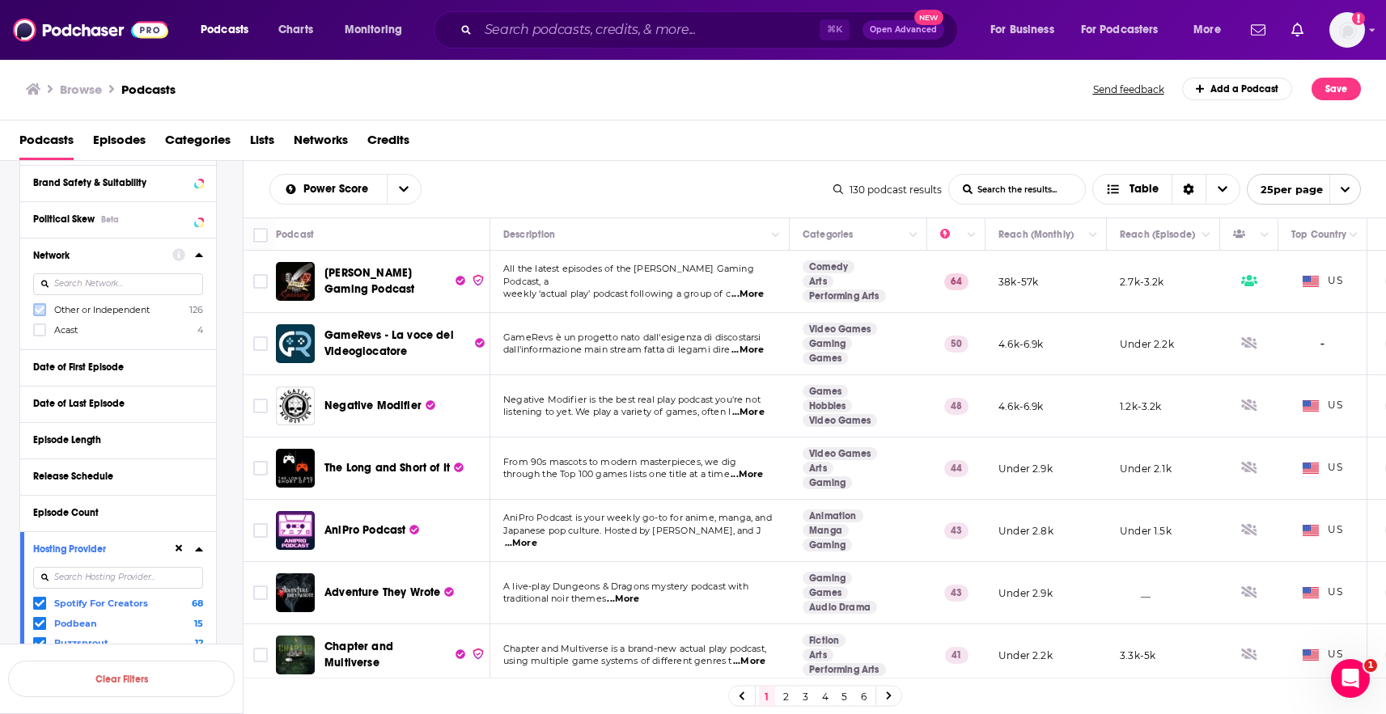
click at [40, 311] on icon at bounding box center [40, 310] width 10 height 7
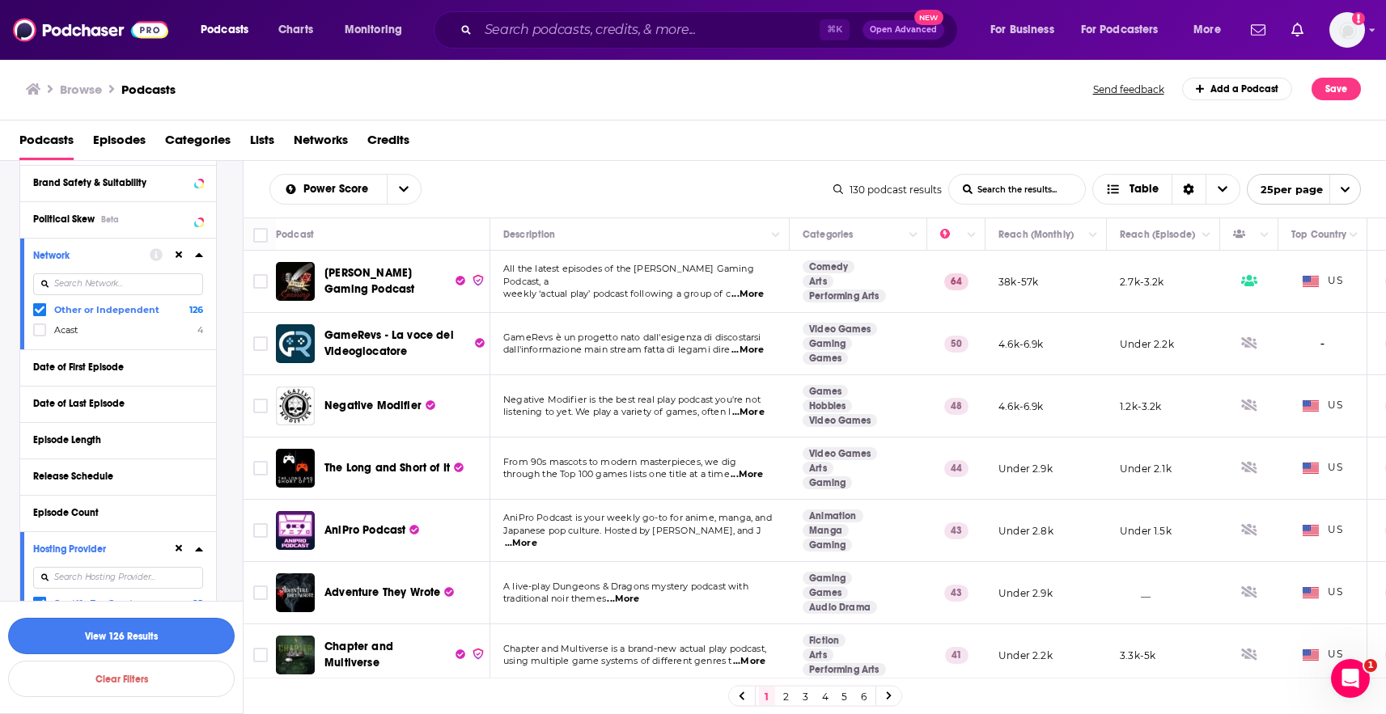
click at [154, 642] on button "View 126 Results" at bounding box center [121, 636] width 227 height 36
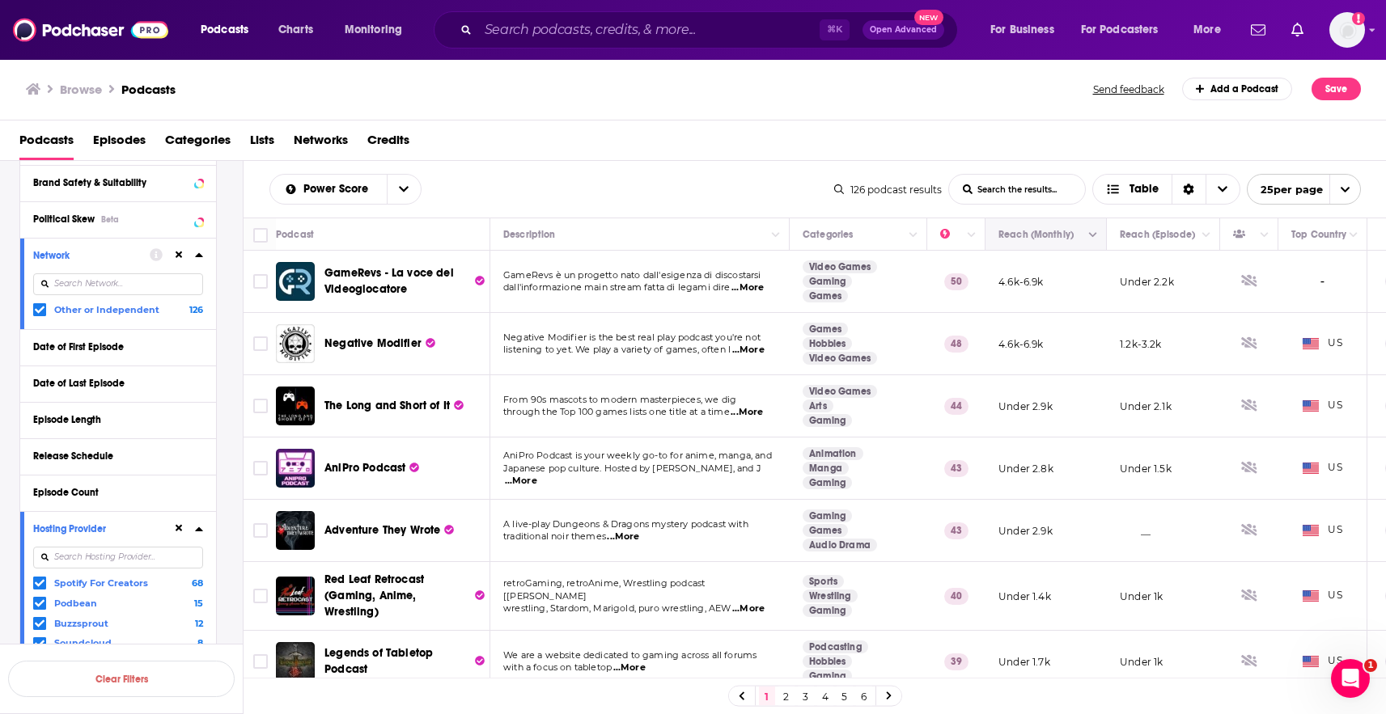
click at [1091, 235] on icon "Column Actions" at bounding box center [1093, 235] width 8 height 5
click at [1091, 235] on div at bounding box center [693, 357] width 1386 height 714
click at [1048, 235] on icon "Move" at bounding box center [1044, 234] width 13 height 5
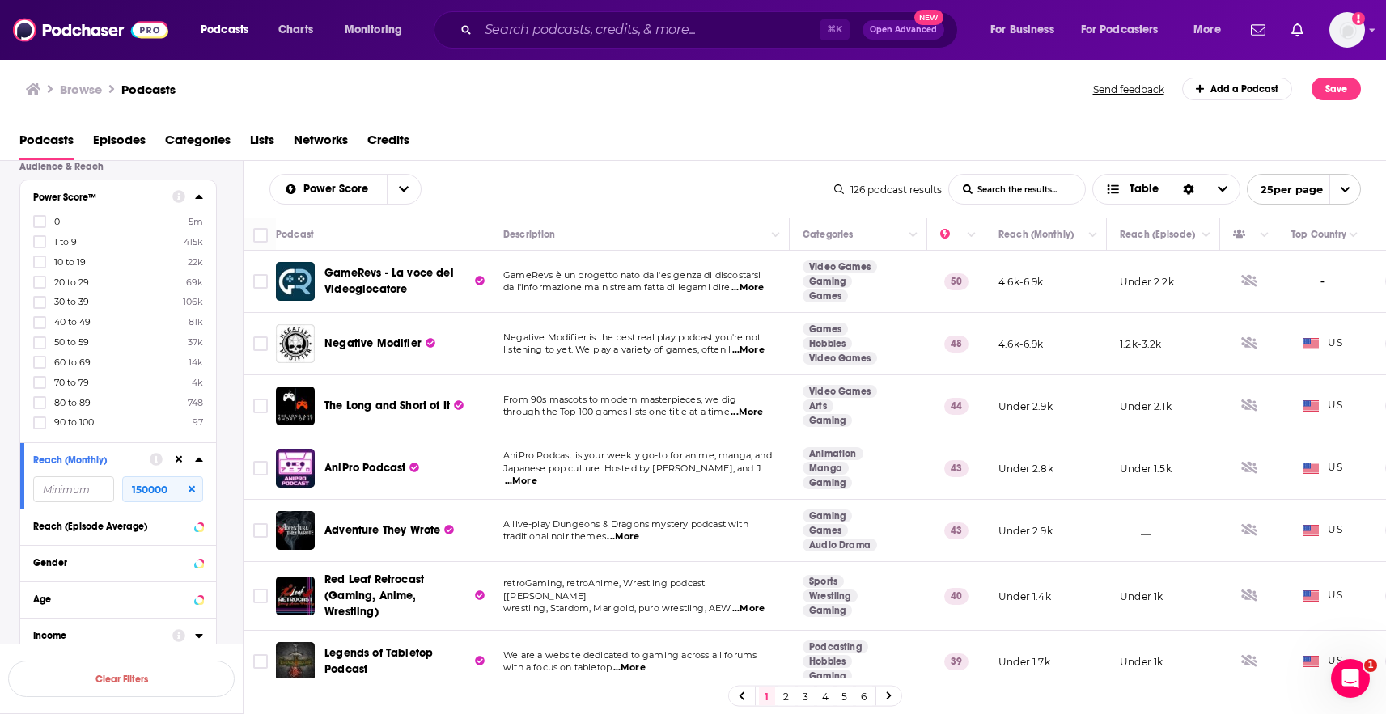
scroll to position [1226, 0]
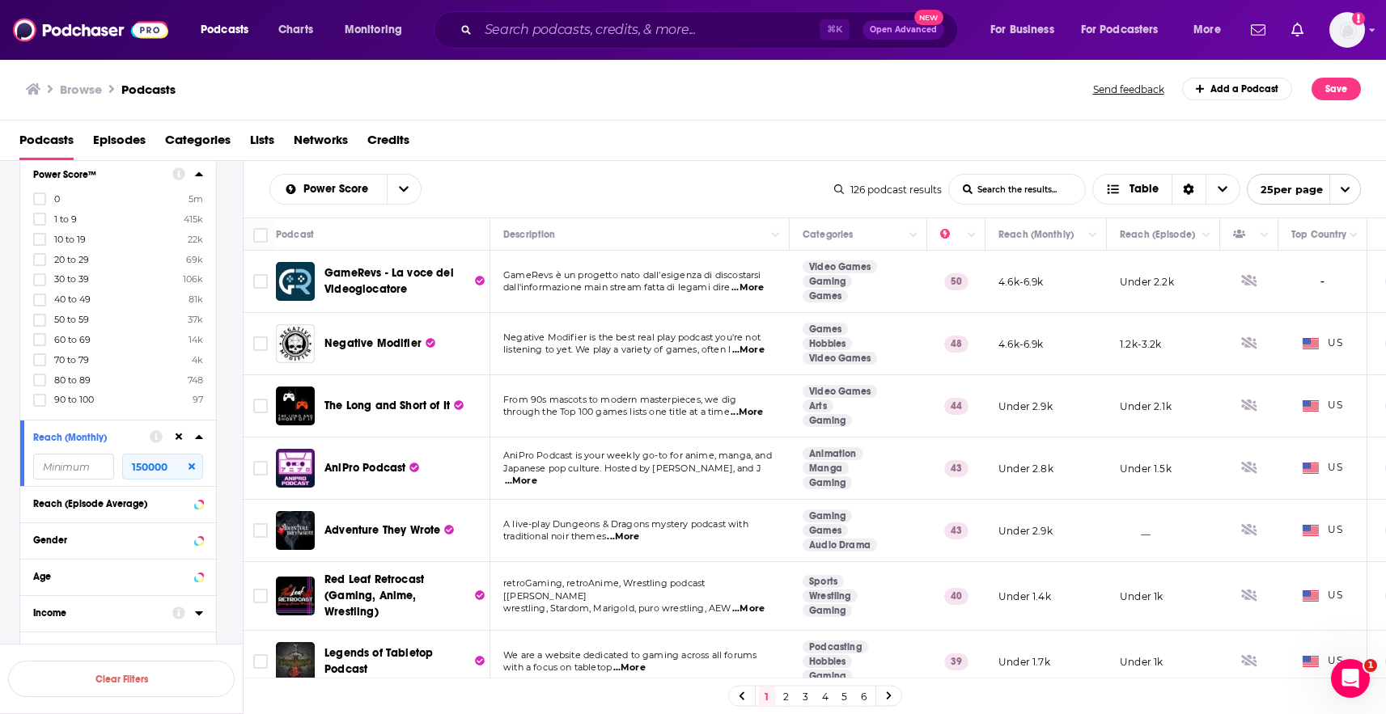
click at [82, 469] on input "number" at bounding box center [73, 467] width 81 height 26
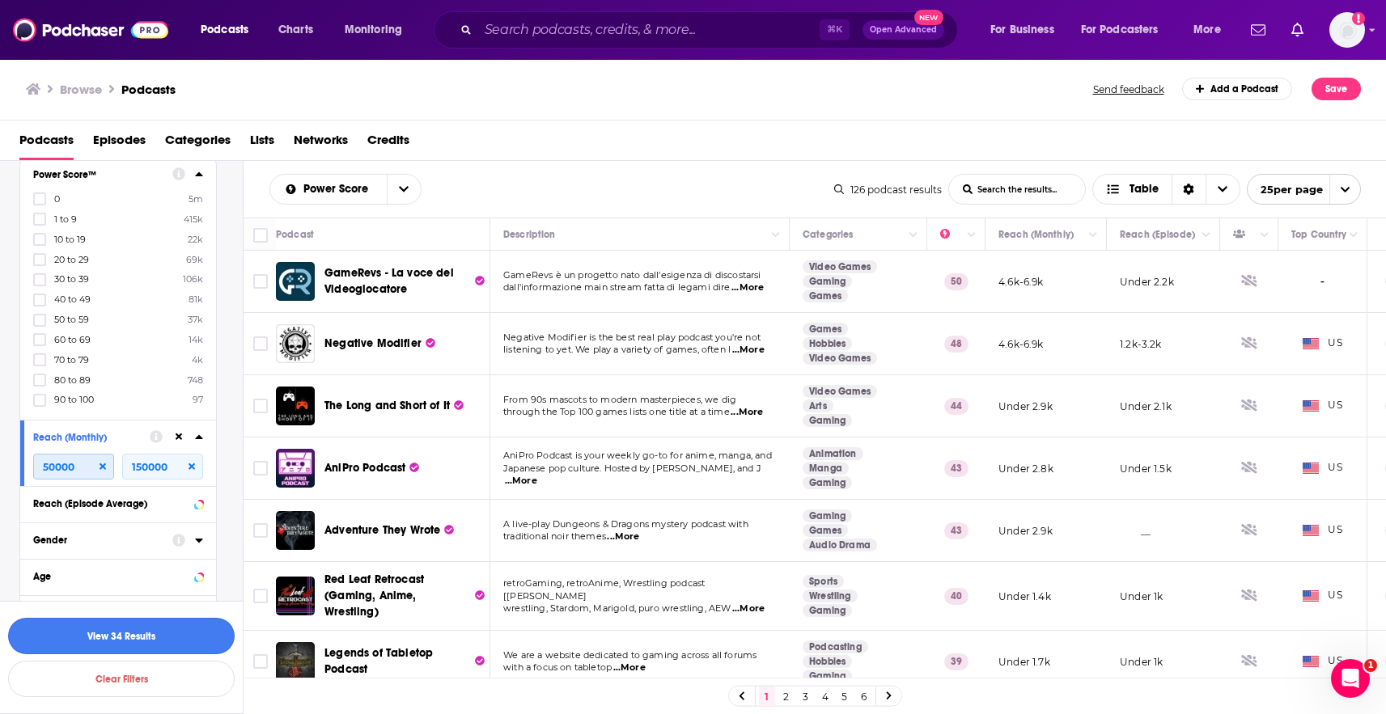
type input "50000"
click at [160, 637] on button "View 34 Results" at bounding box center [121, 636] width 227 height 36
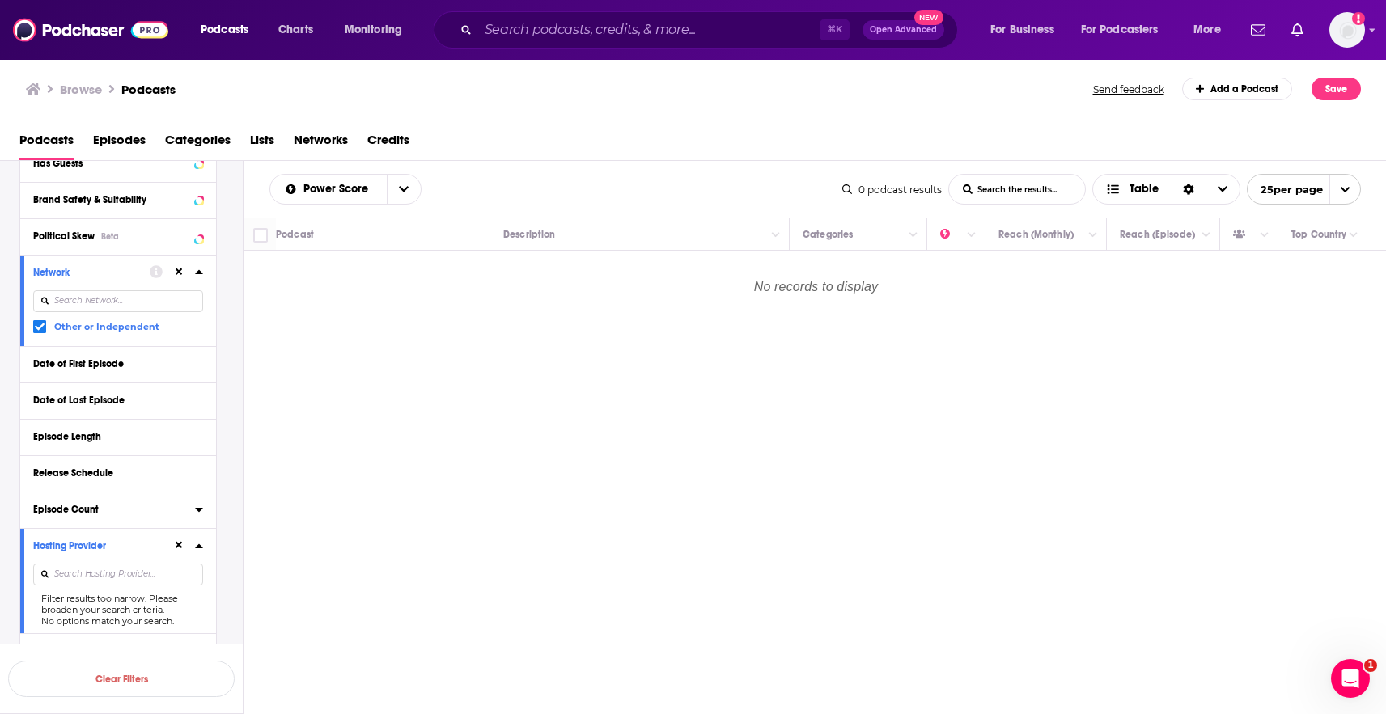
scroll to position [317, 0]
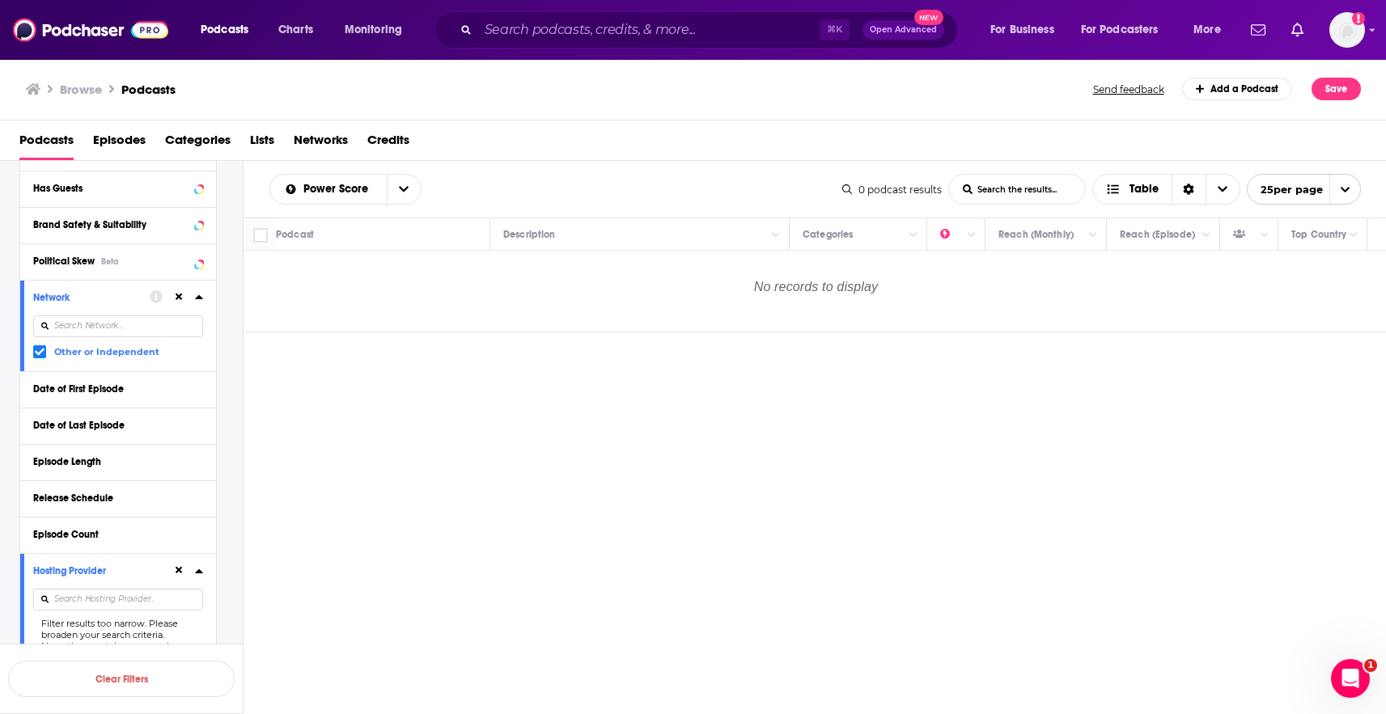
click at [36, 348] on icon at bounding box center [40, 352] width 10 height 10
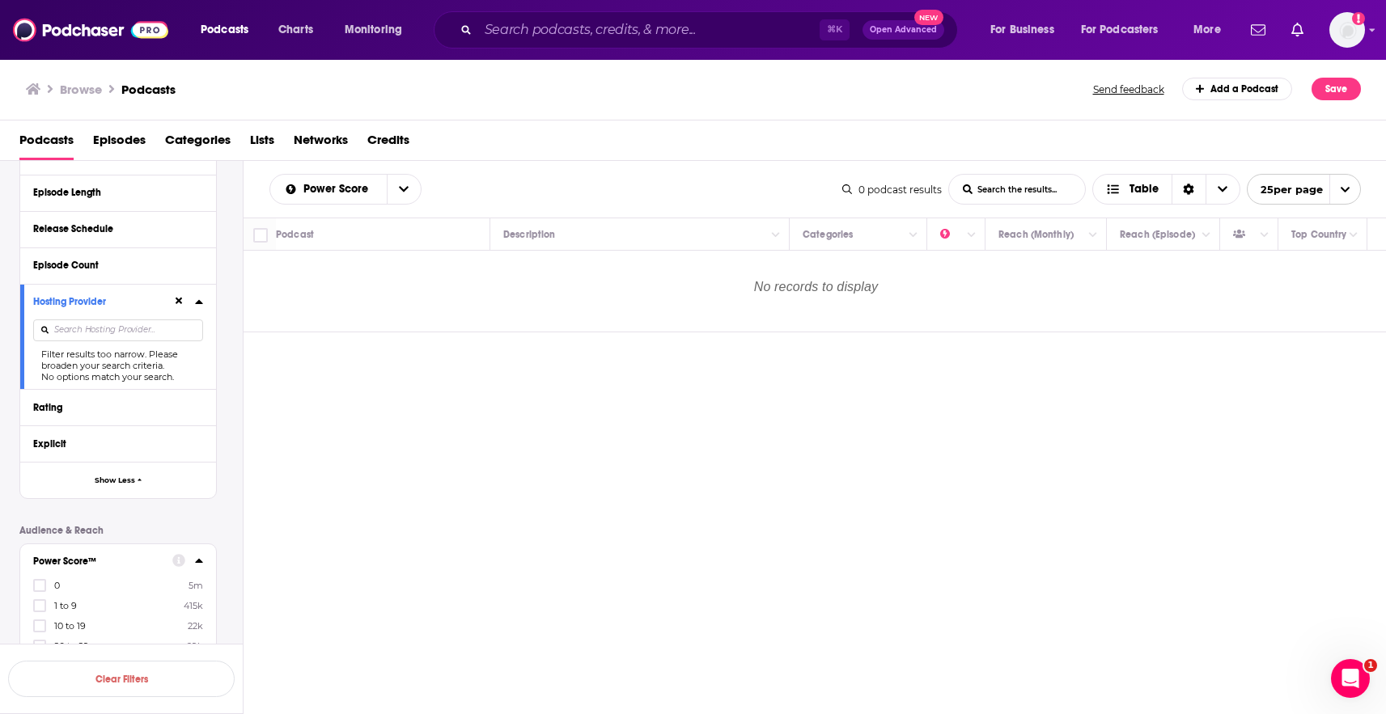
scroll to position [587, 0]
click at [183, 302] on button at bounding box center [178, 300] width 13 height 13
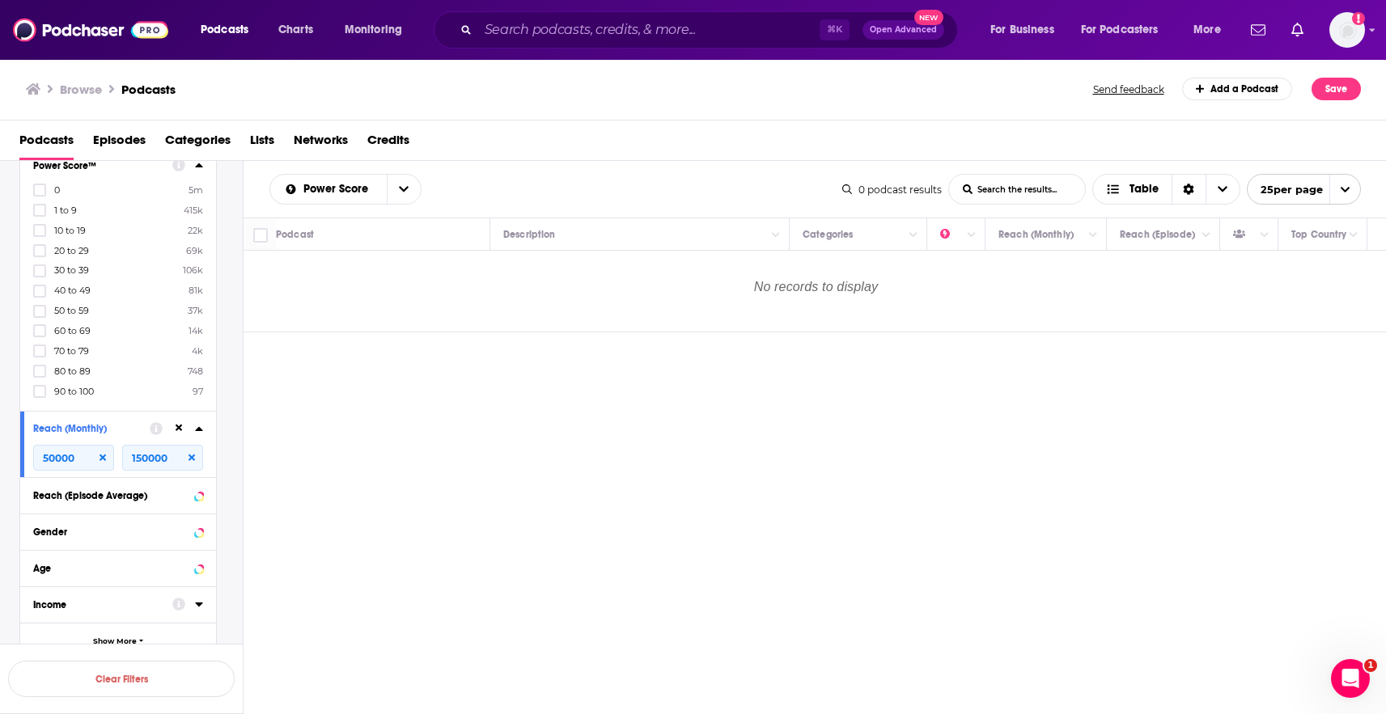
scroll to position [1045, 0]
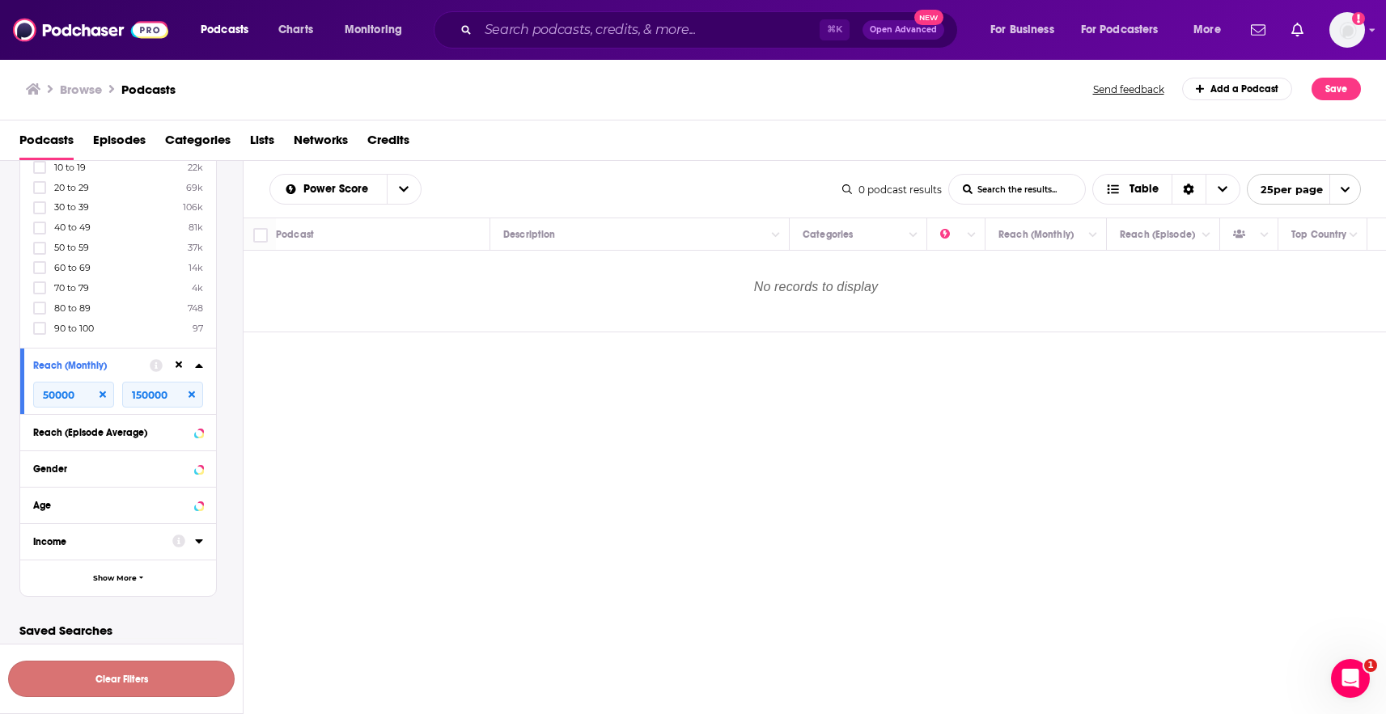
click at [114, 676] on button "Clear Filters" at bounding box center [121, 679] width 227 height 36
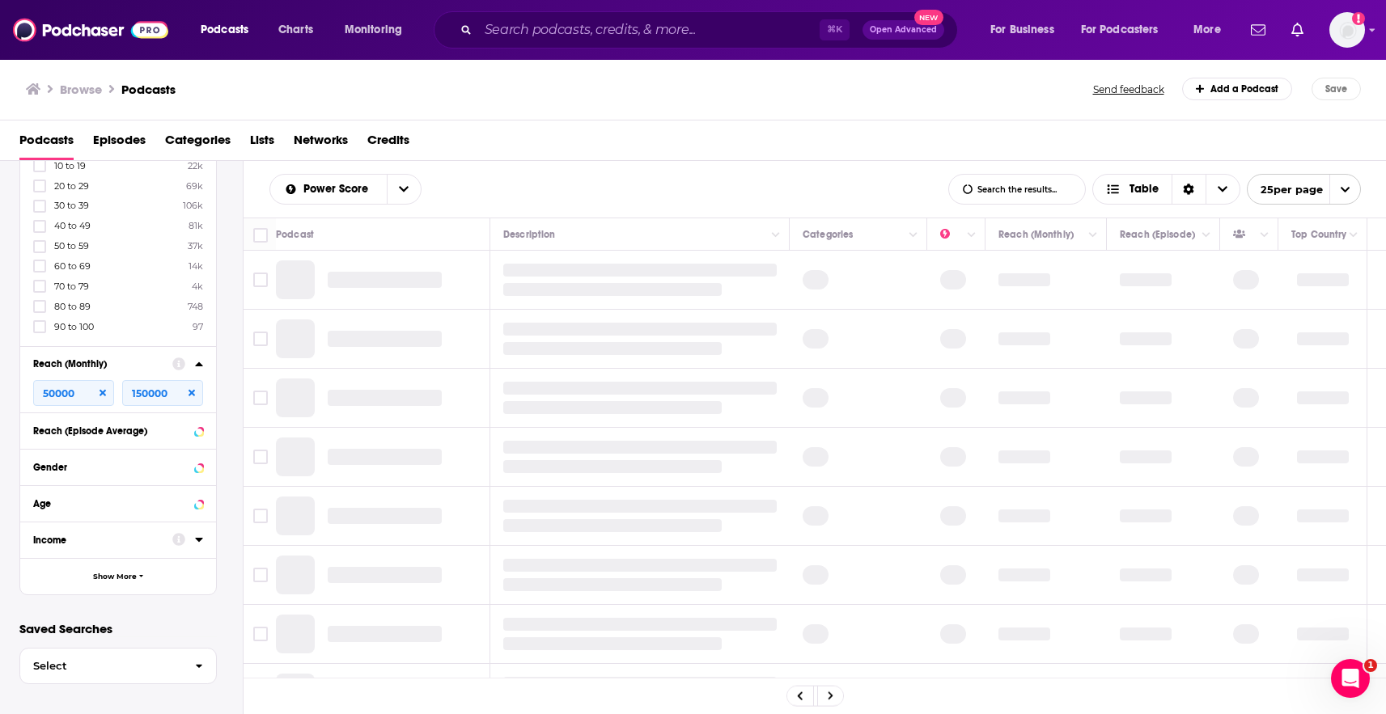
scroll to position [1045, 0]
